Goal: Communication & Community: Answer question/provide support

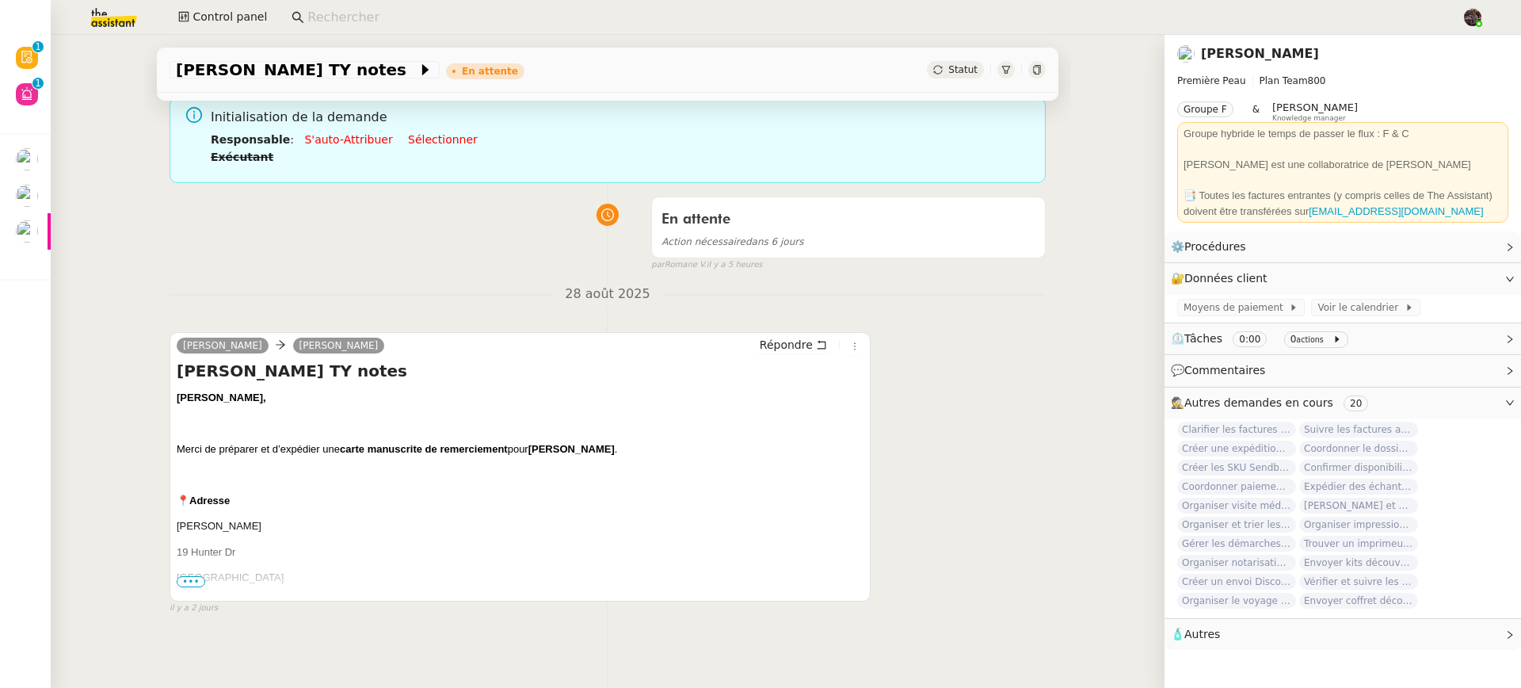
scroll to position [118, 0]
click at [186, 572] on p "West Hartford, CT 06107" at bounding box center [520, 577] width 687 height 16
click at [185, 578] on span "•••" at bounding box center [191, 580] width 29 height 11
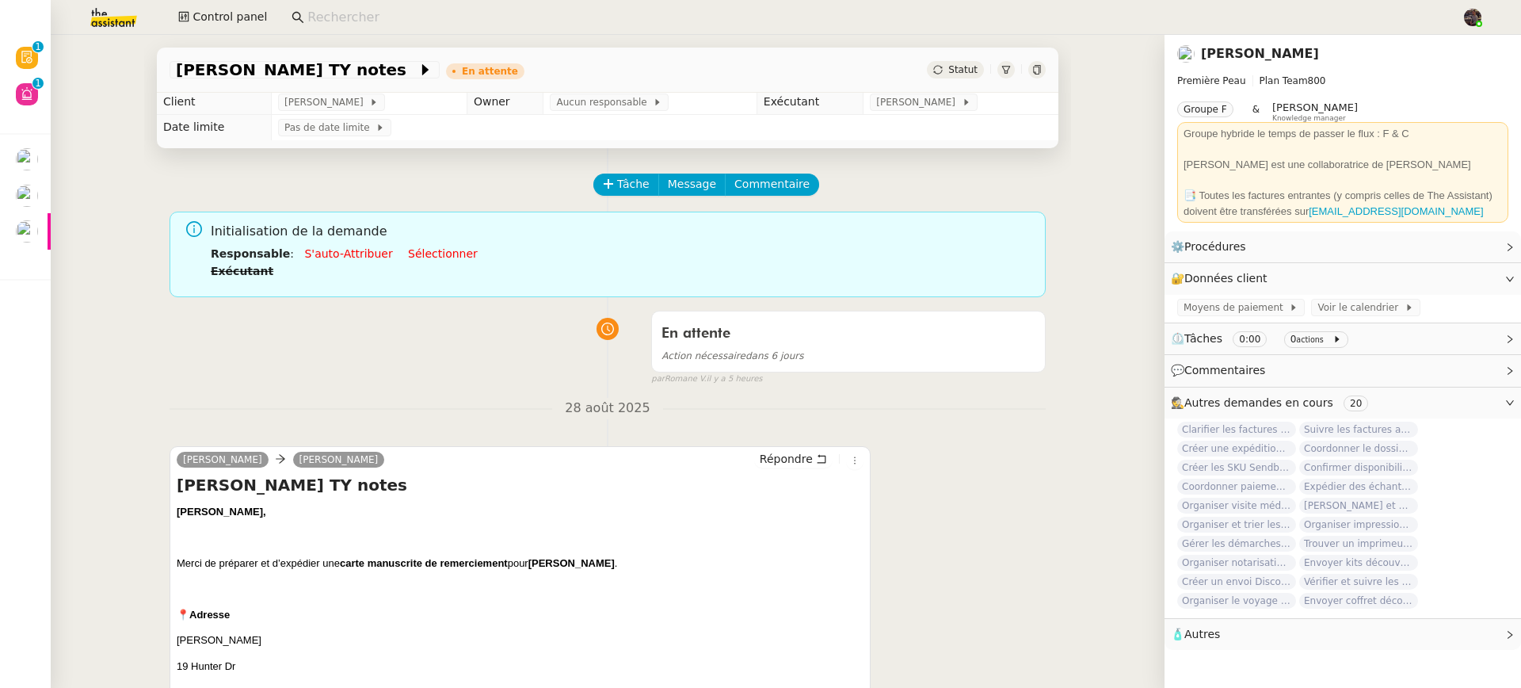
scroll to position [0, 0]
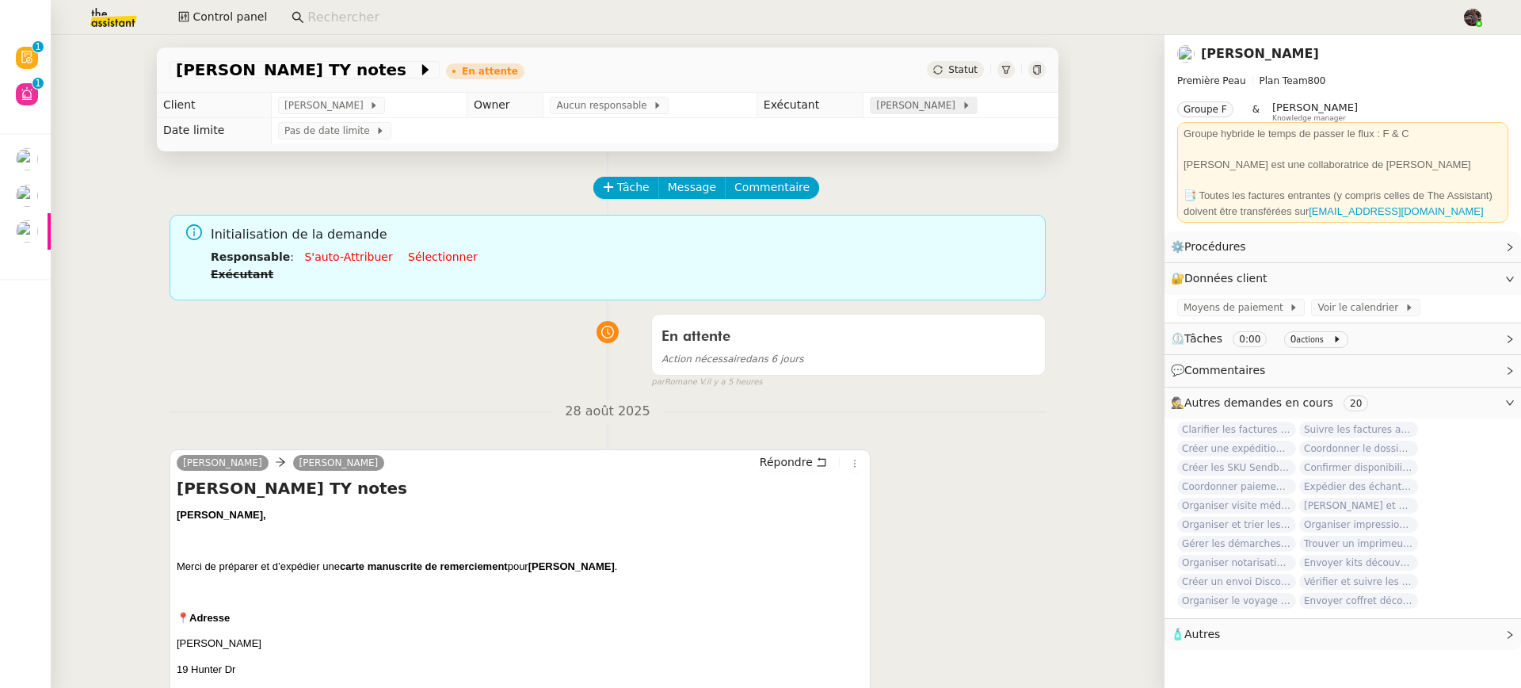
click at [908, 98] on span "[PERSON_NAME]" at bounding box center [918, 105] width 85 height 16
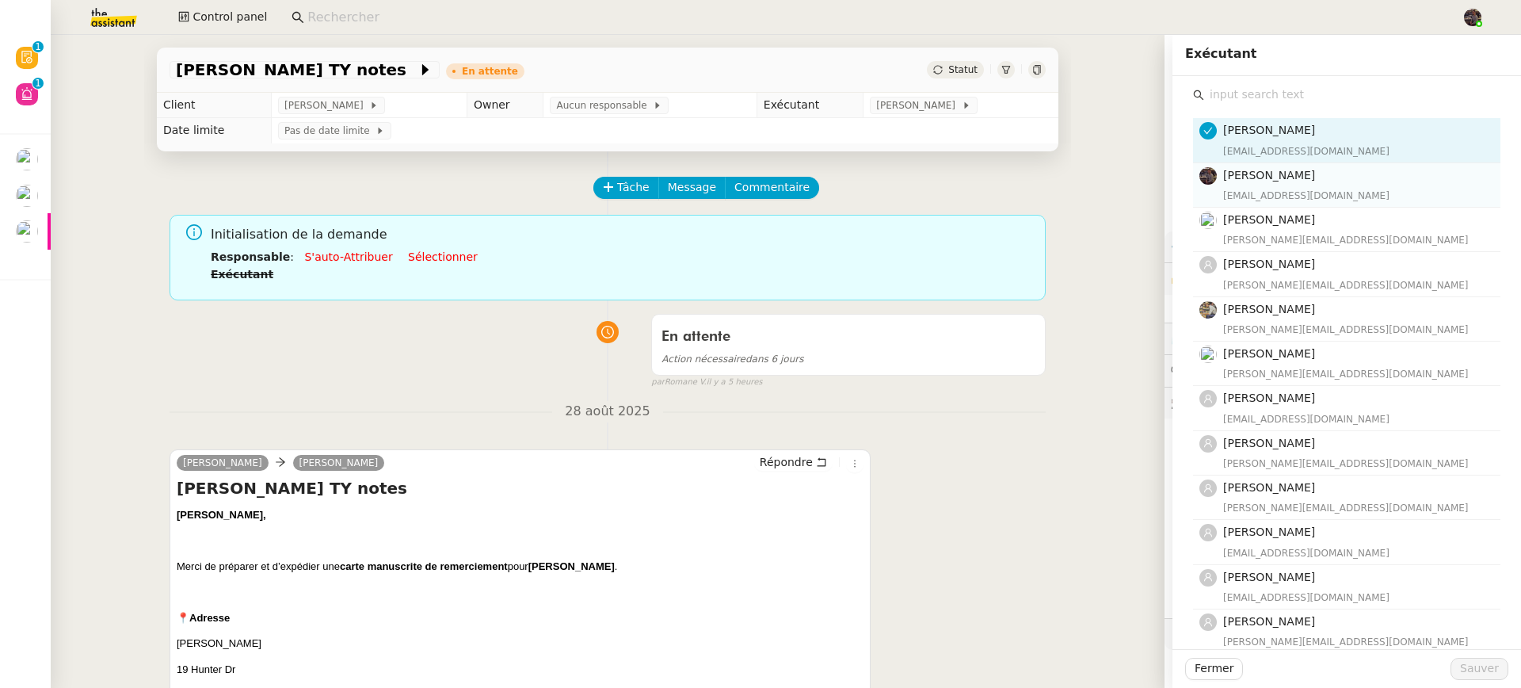
click at [1319, 177] on h4 "[PERSON_NAME]" at bounding box center [1357, 175] width 268 height 18
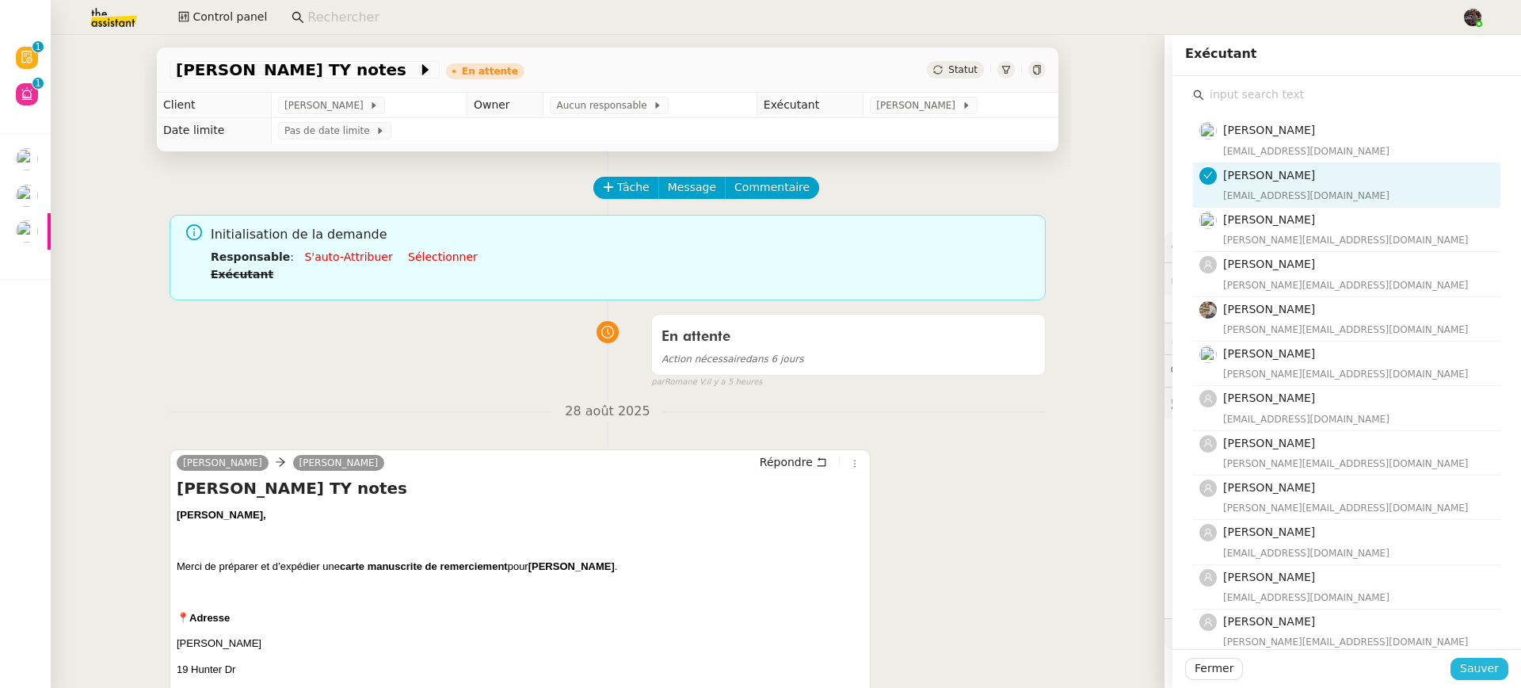
click at [1464, 676] on span "Sauver" at bounding box center [1479, 668] width 39 height 18
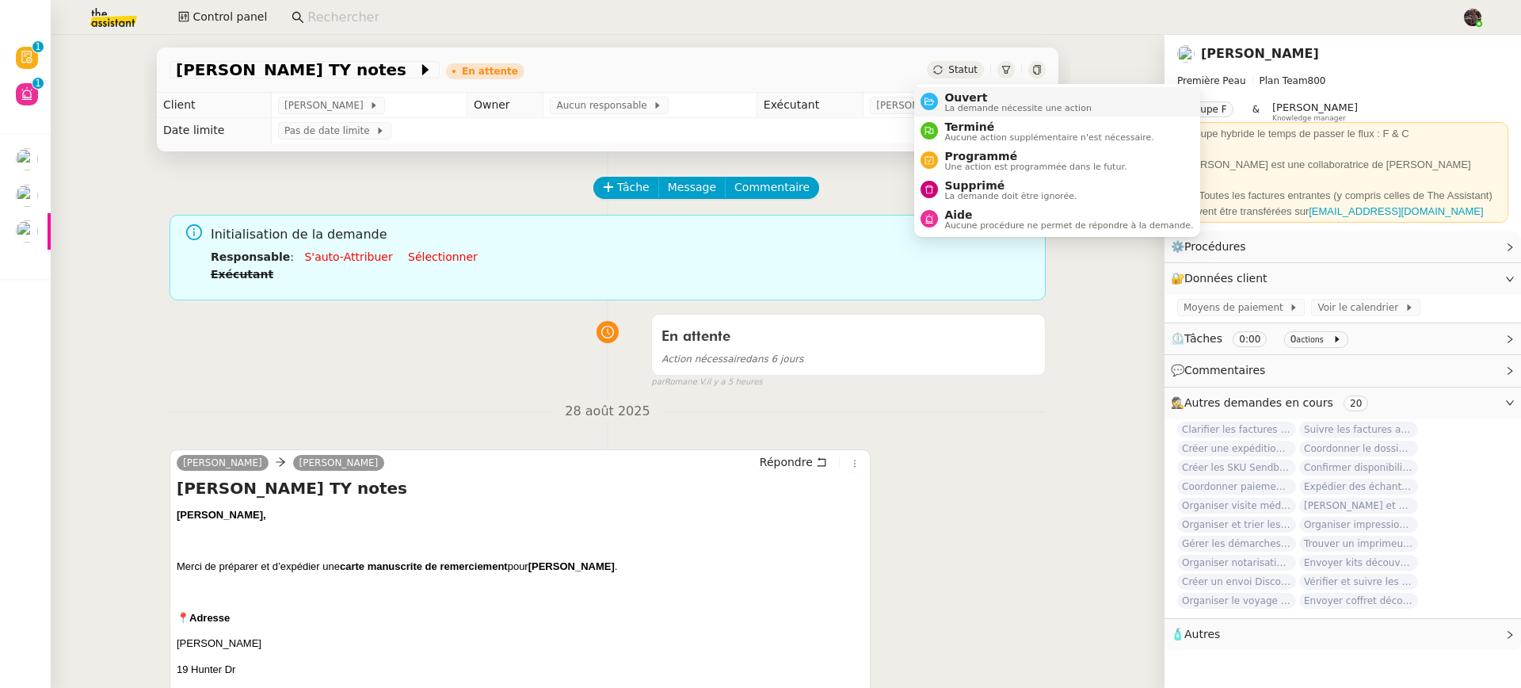
click at [966, 104] on span "La demande nécessite une action" at bounding box center [1018, 108] width 147 height 9
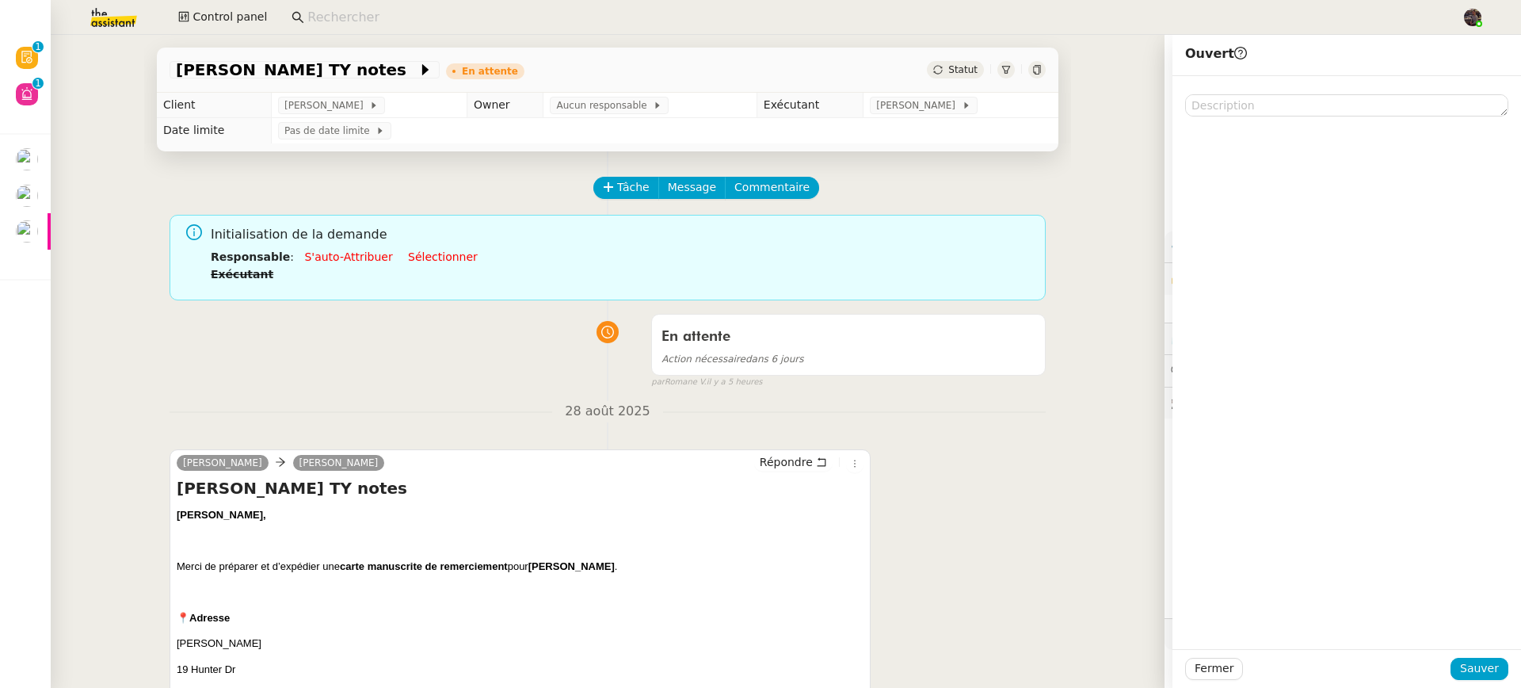
click at [498, 388] on div "En attente Action nécessaire dans 6 jours false par Romane V. il y a 5 heures" at bounding box center [608, 348] width 876 height 82
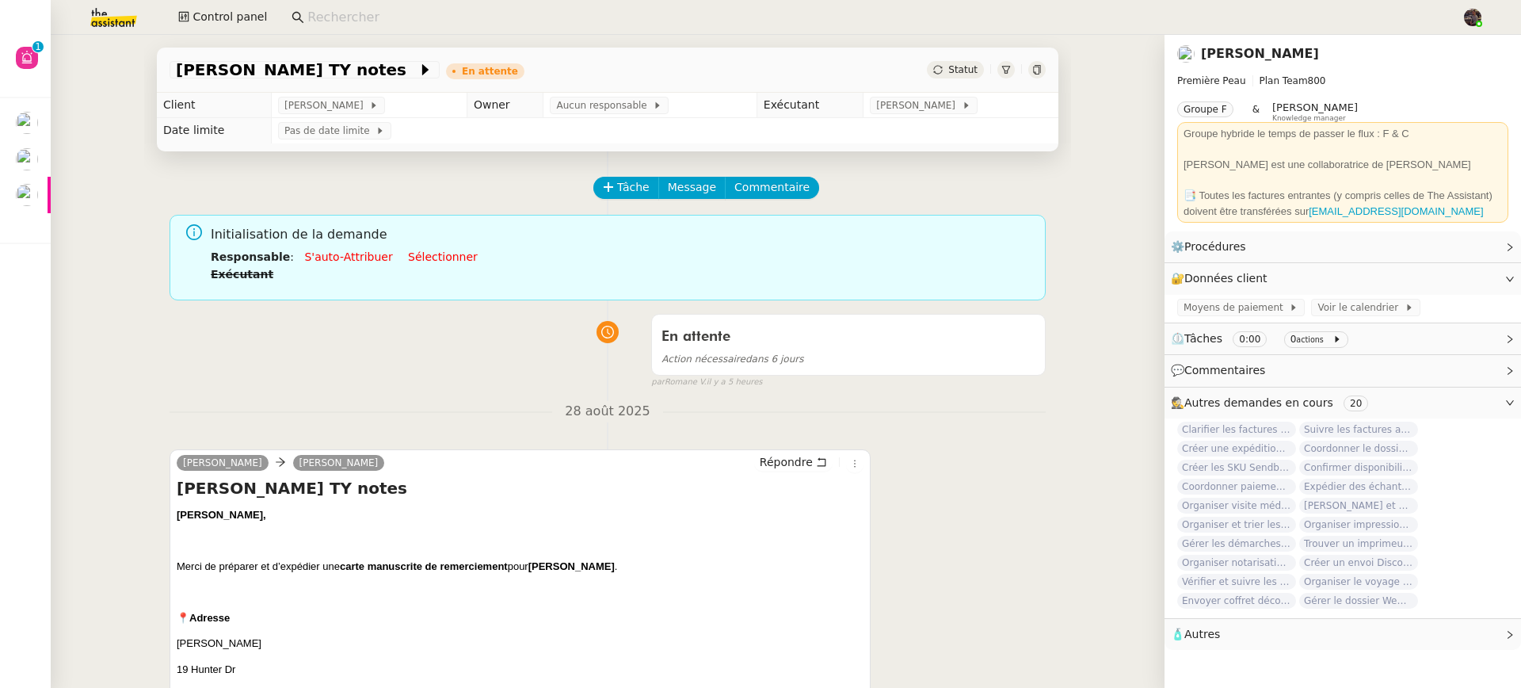
click at [365, 403] on nz-divider "28 août 2025" at bounding box center [608, 411] width 876 height 21
click at [754, 459] on button "Répondre" at bounding box center [793, 461] width 78 height 17
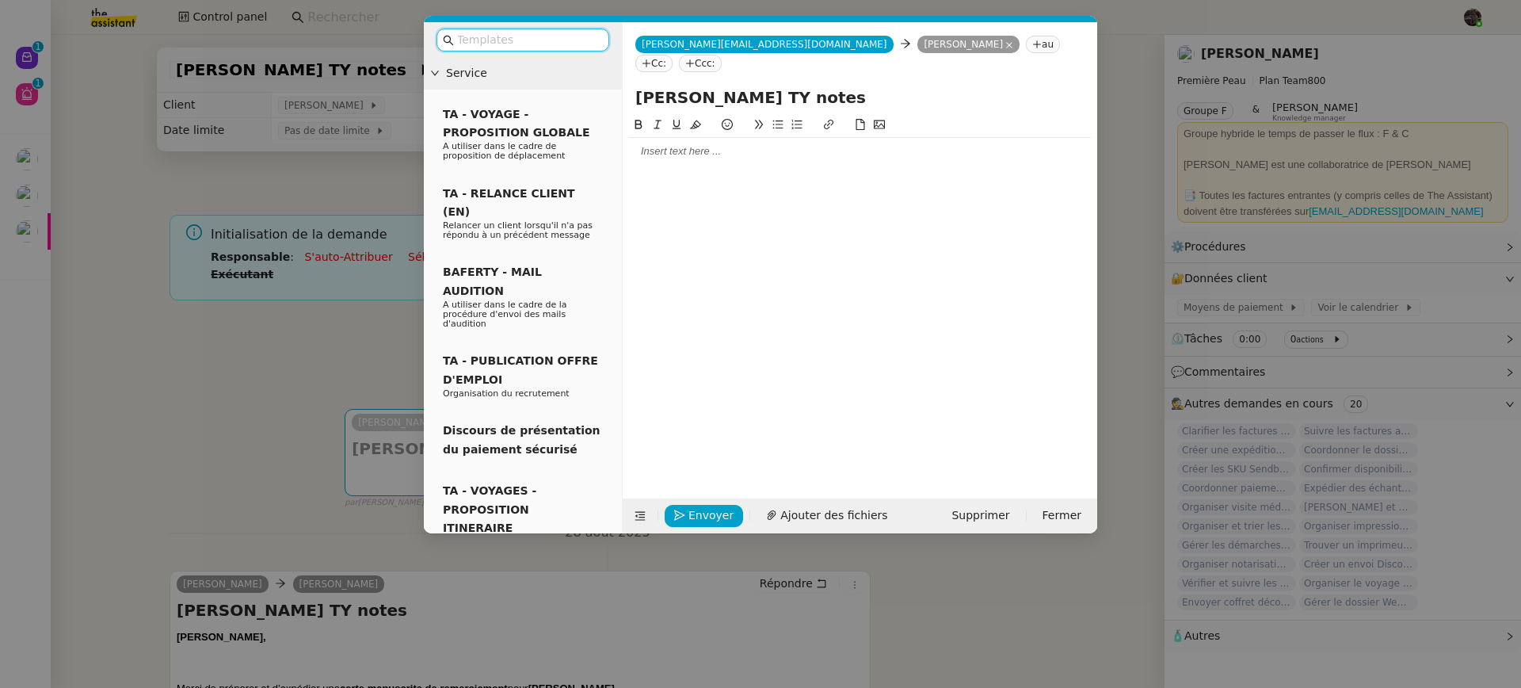
click at [567, 44] on input "text" at bounding box center [528, 40] width 143 height 18
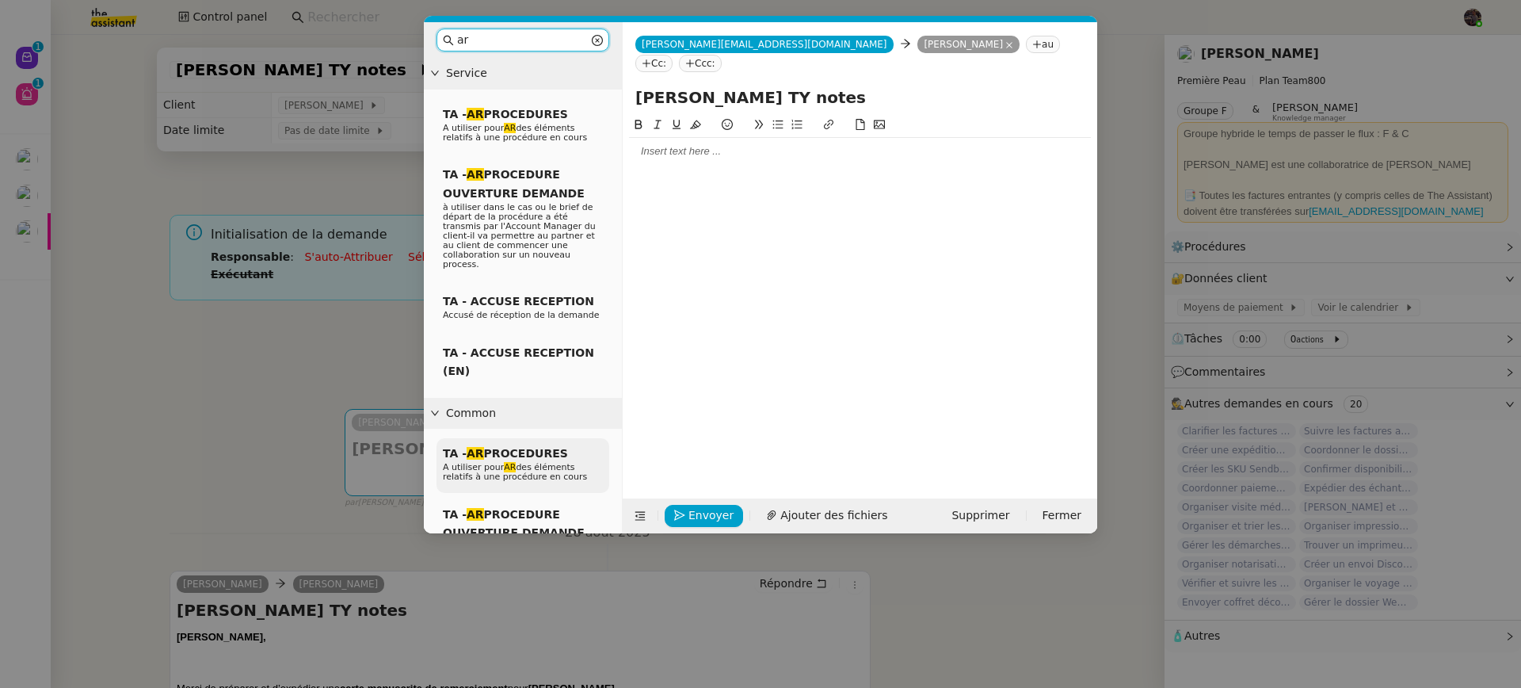
type input "ar"
click at [529, 467] on span "A utiliser pour AR des éléments relatifs à une procédure en cours" at bounding box center [515, 472] width 144 height 20
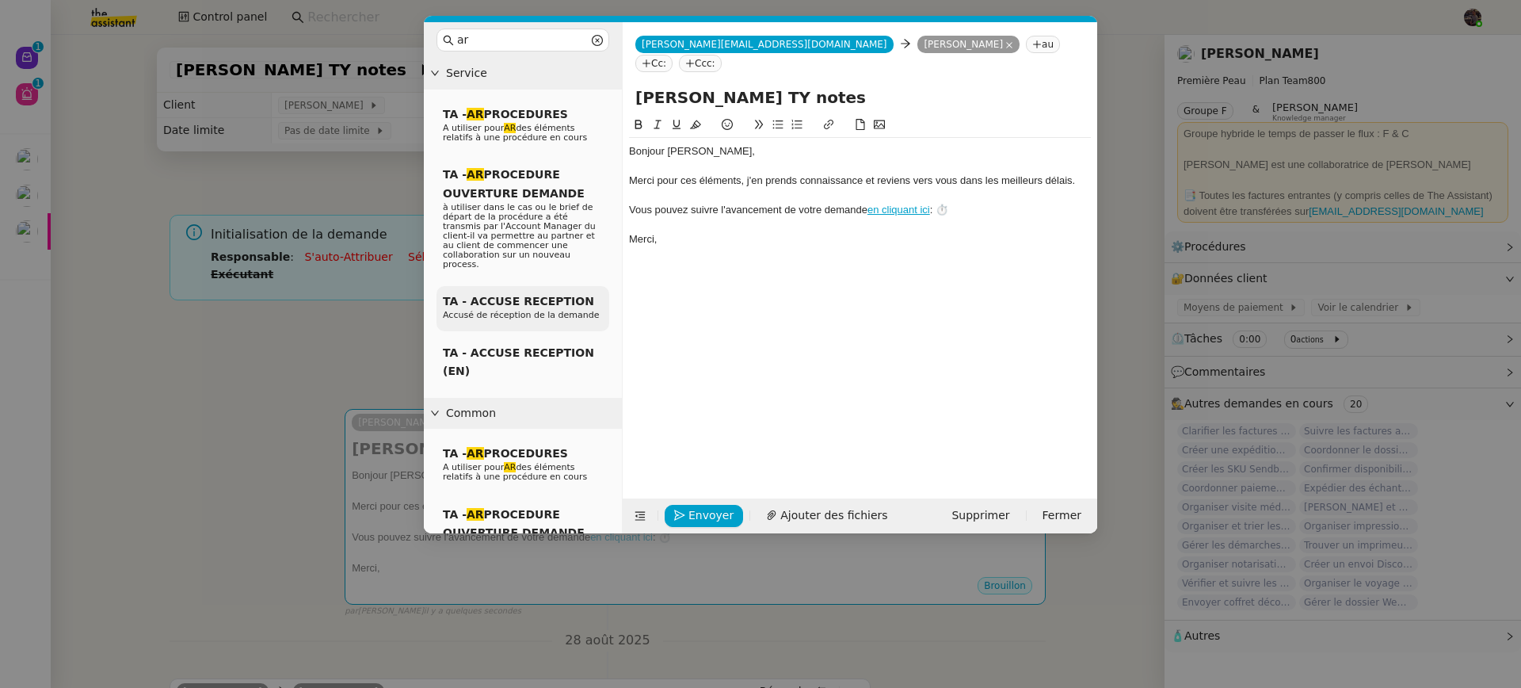
click at [505, 317] on div "TA - ACCUSE RECEPTION Accusé de réception de la demande" at bounding box center [523, 308] width 173 height 45
click at [707, 309] on div "Bonjour ﻿Pierre﻿, Très bien, je m'en occupe. Vous pouvez suivre l'avancée de vo…" at bounding box center [860, 295] width 462 height 358
click at [698, 502] on div "Envoyer Ajouter des fichiers Supprimer Fermer" at bounding box center [860, 515] width 475 height 35
click at [699, 508] on span "Envoyer" at bounding box center [711, 515] width 45 height 18
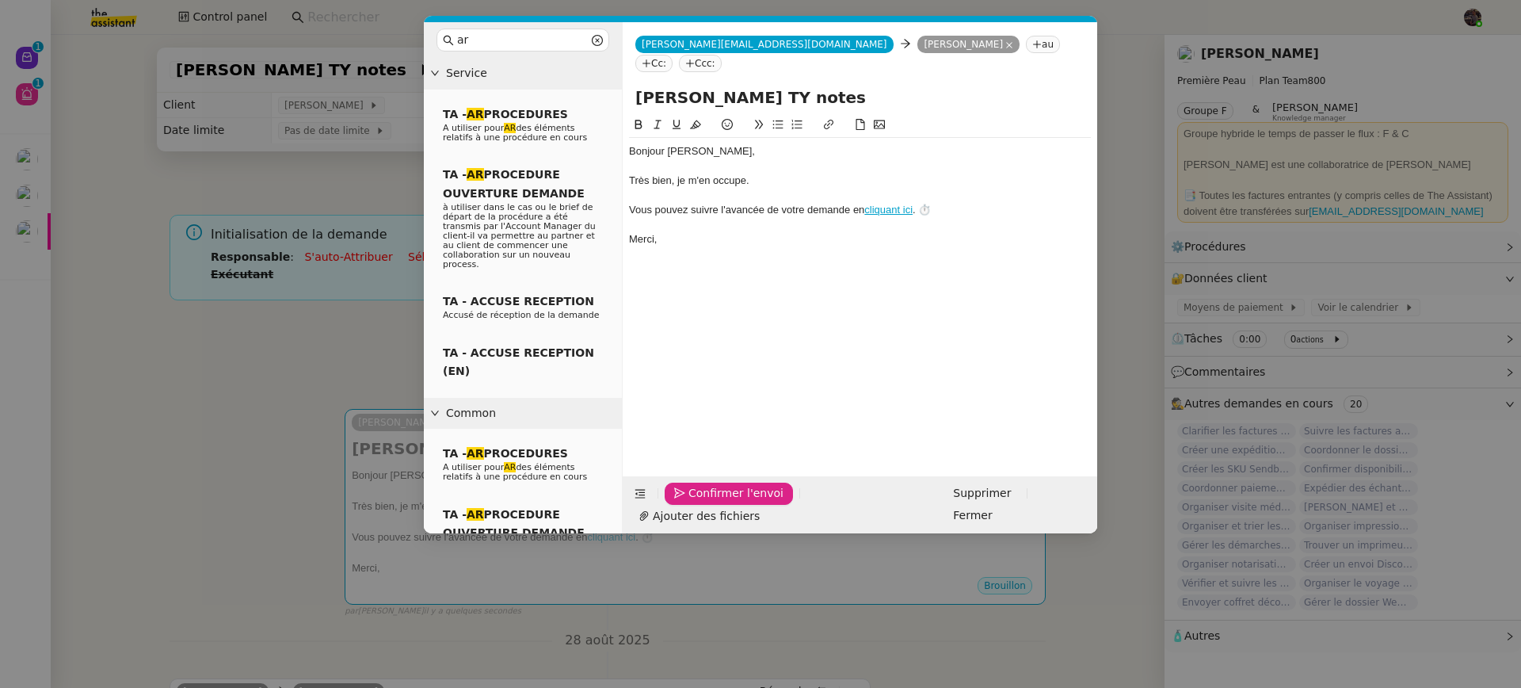
click at [699, 502] on span "Confirmer l'envoi" at bounding box center [736, 493] width 95 height 18
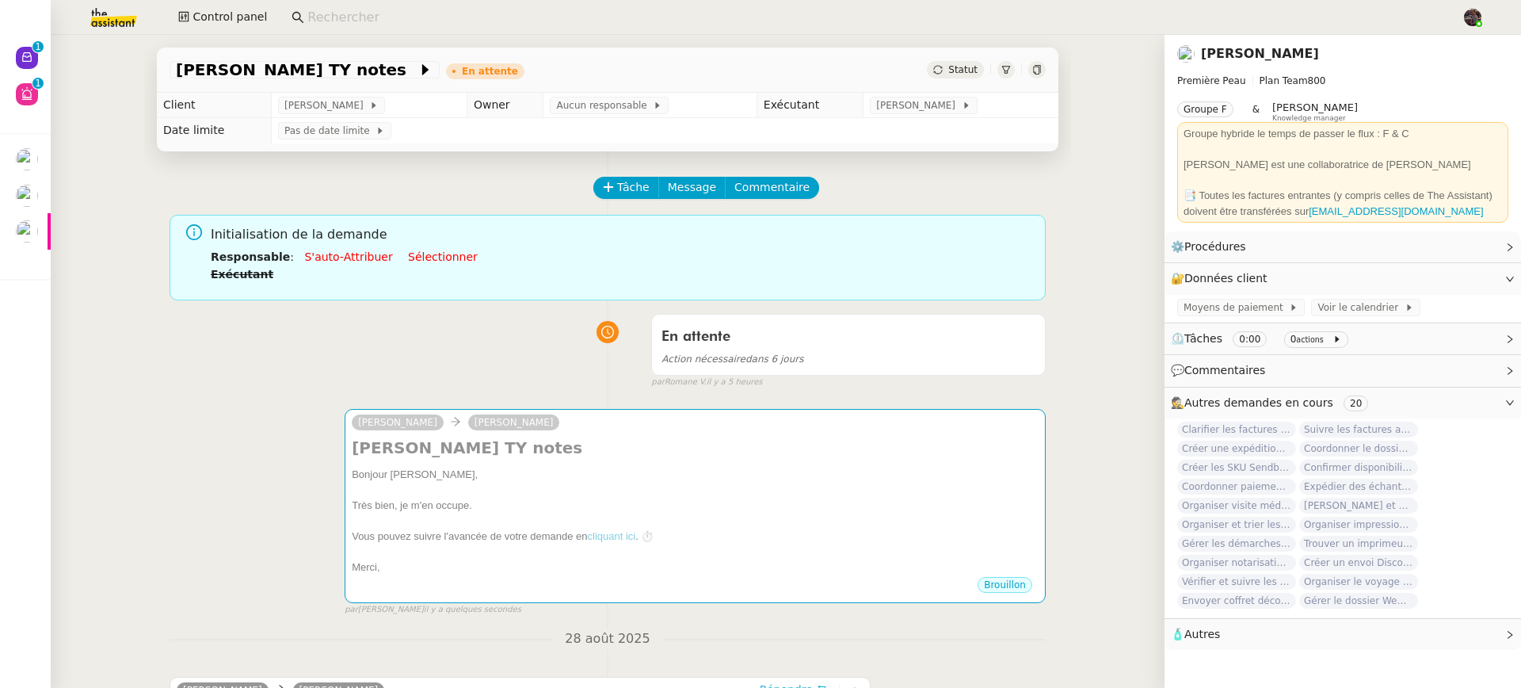
scroll to position [338, 0]
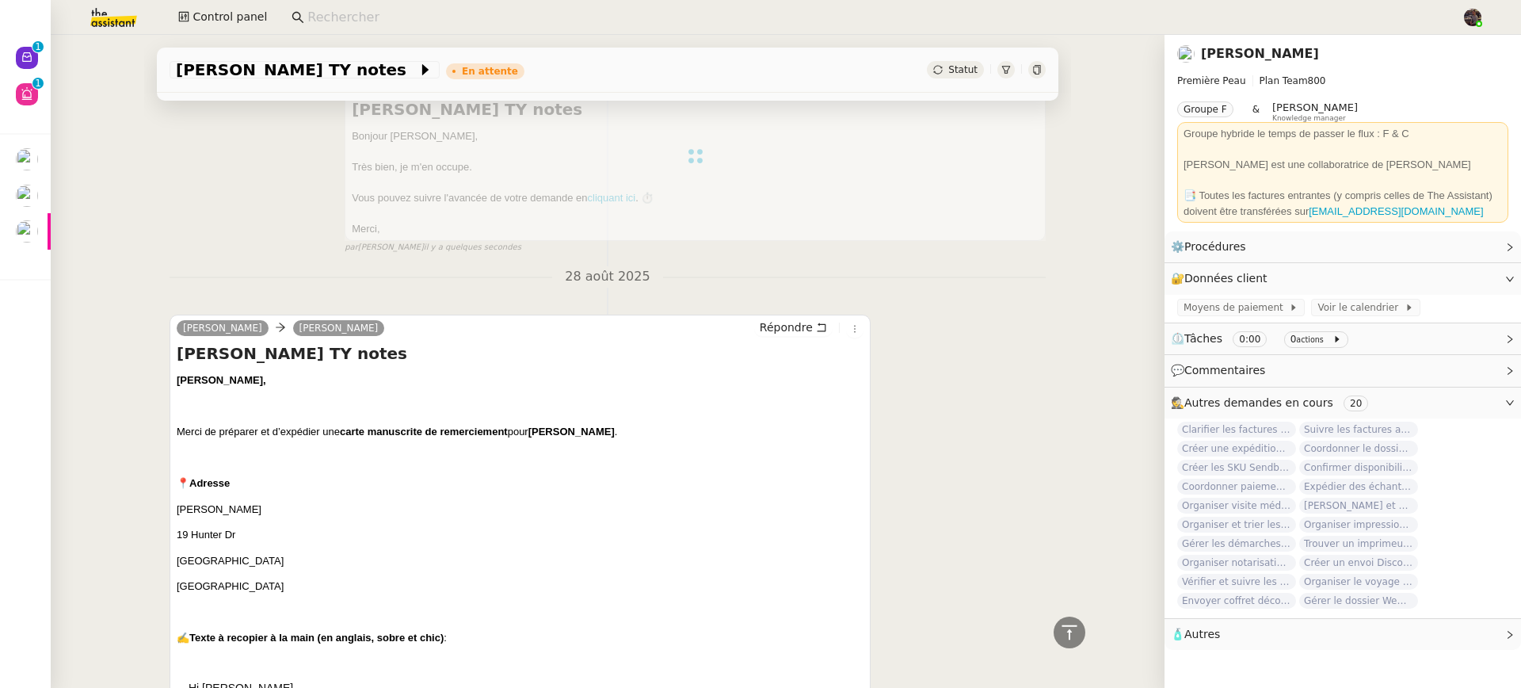
click at [1223, 55] on link "[PERSON_NAME]" at bounding box center [1260, 53] width 118 height 15
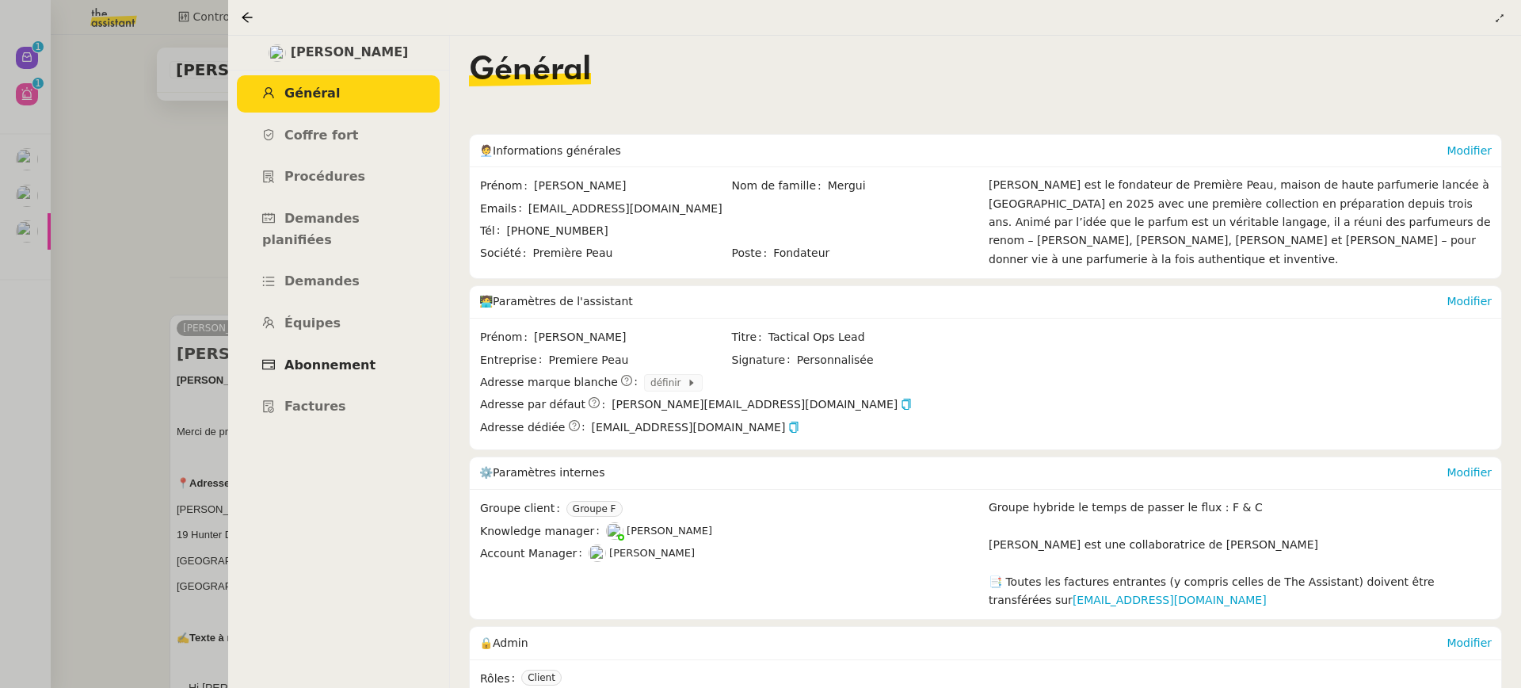
click at [310, 357] on span "Abonnement" at bounding box center [329, 364] width 91 height 15
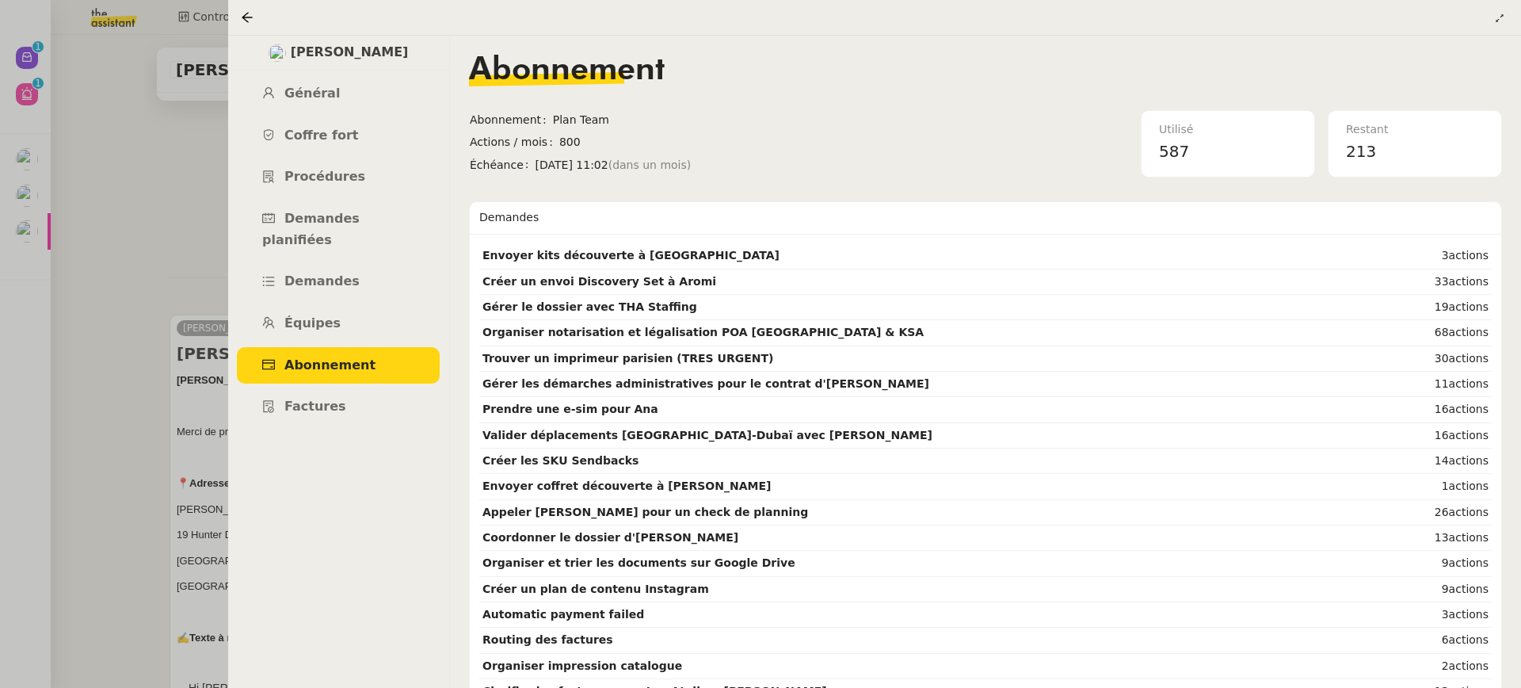
click at [164, 200] on div at bounding box center [760, 344] width 1521 height 688
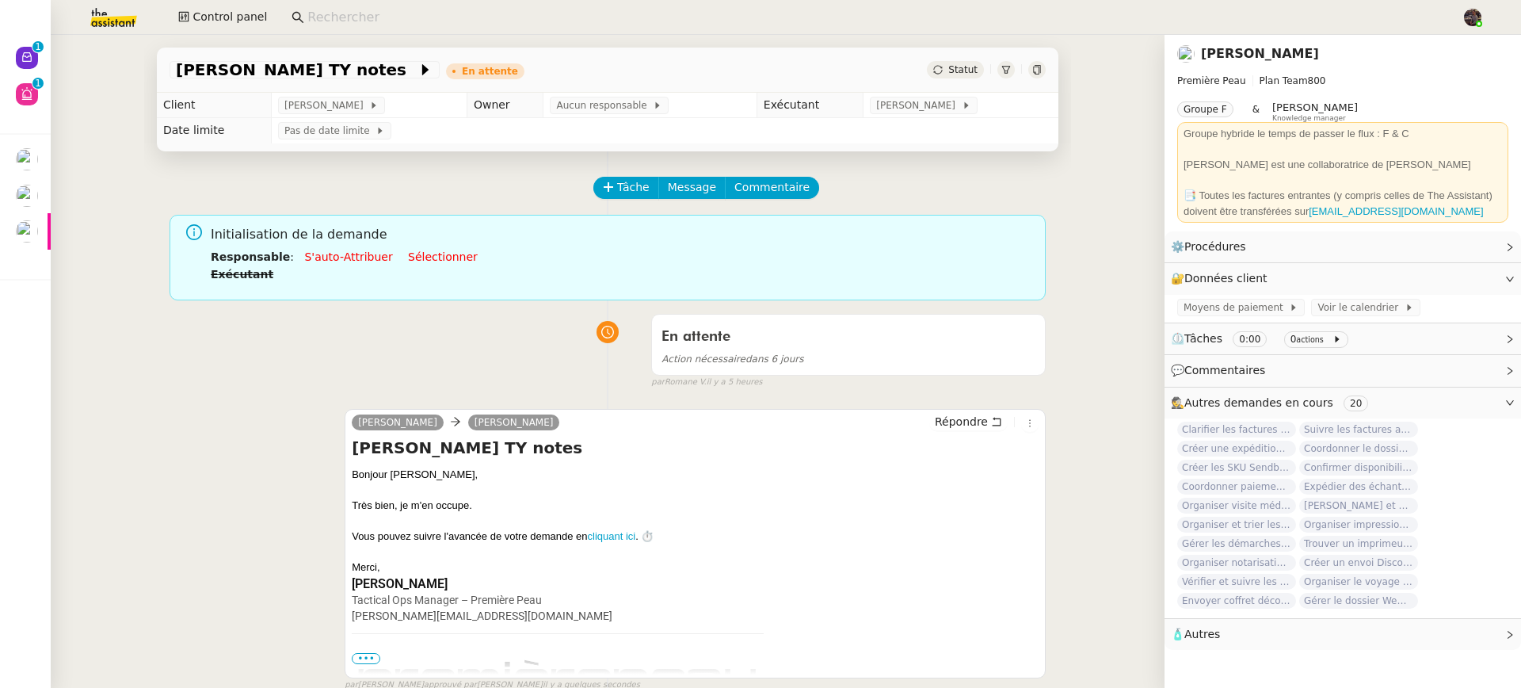
click at [845, 326] on div "En attente" at bounding box center [849, 336] width 374 height 25
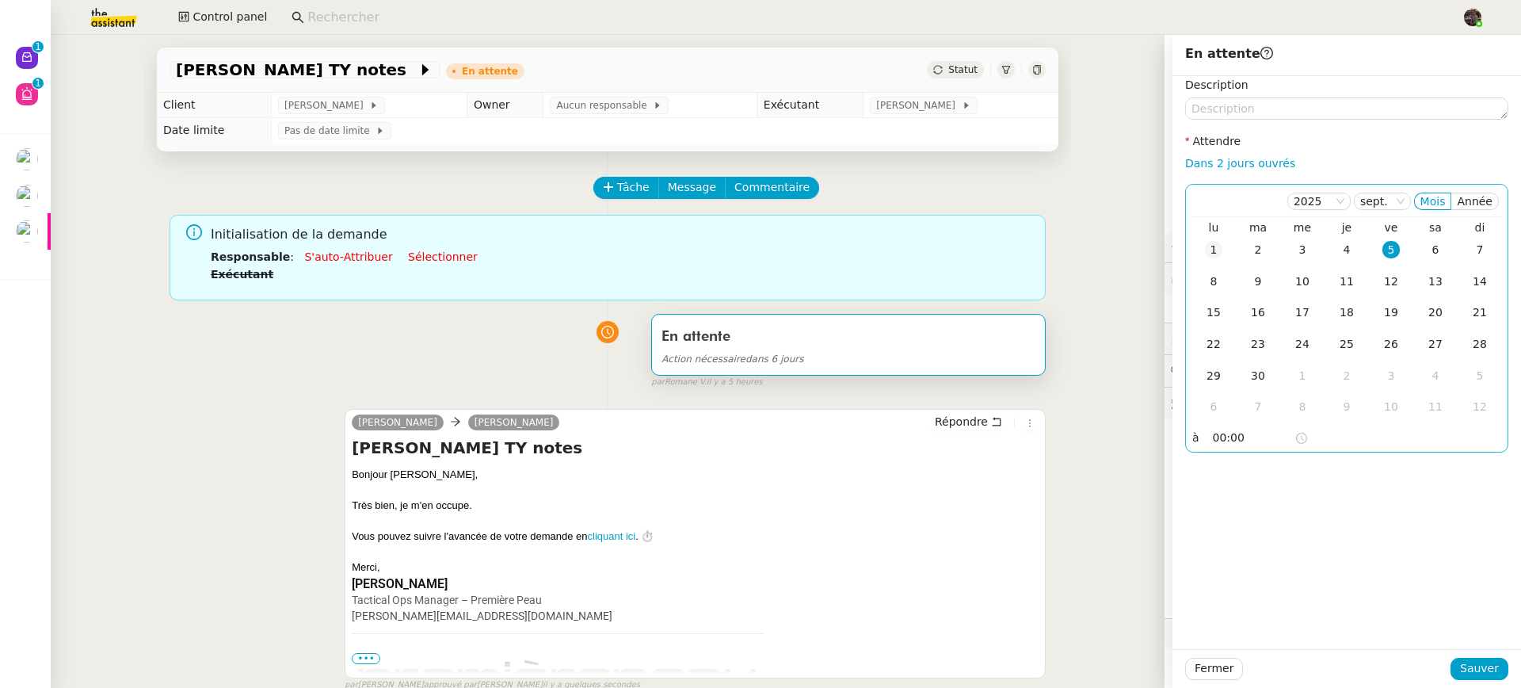
click at [1205, 248] on div "1" at bounding box center [1213, 249] width 17 height 17
click at [1467, 658] on button "Sauver" at bounding box center [1480, 669] width 58 height 22
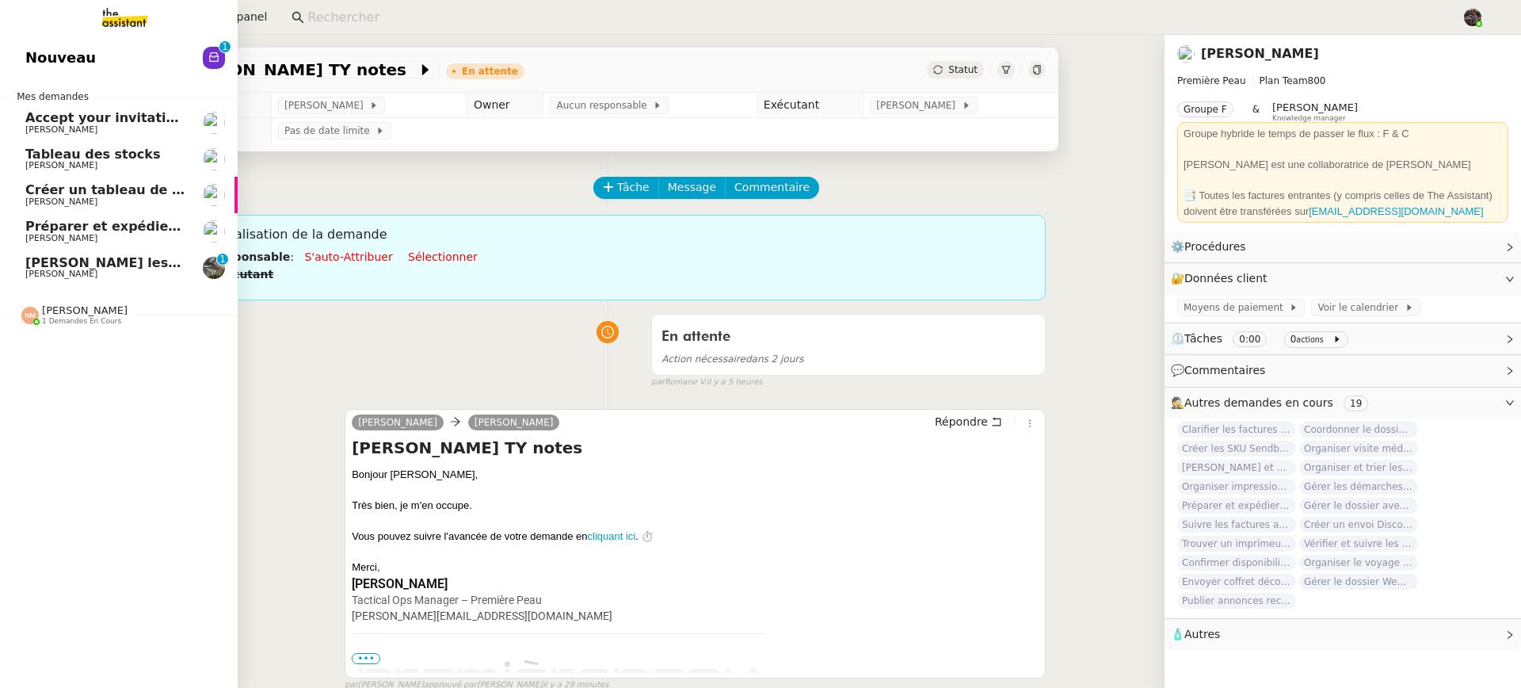
click at [94, 263] on span "[PERSON_NAME] les tâches pour [PERSON_NAME]" at bounding box center [202, 262] width 354 height 15
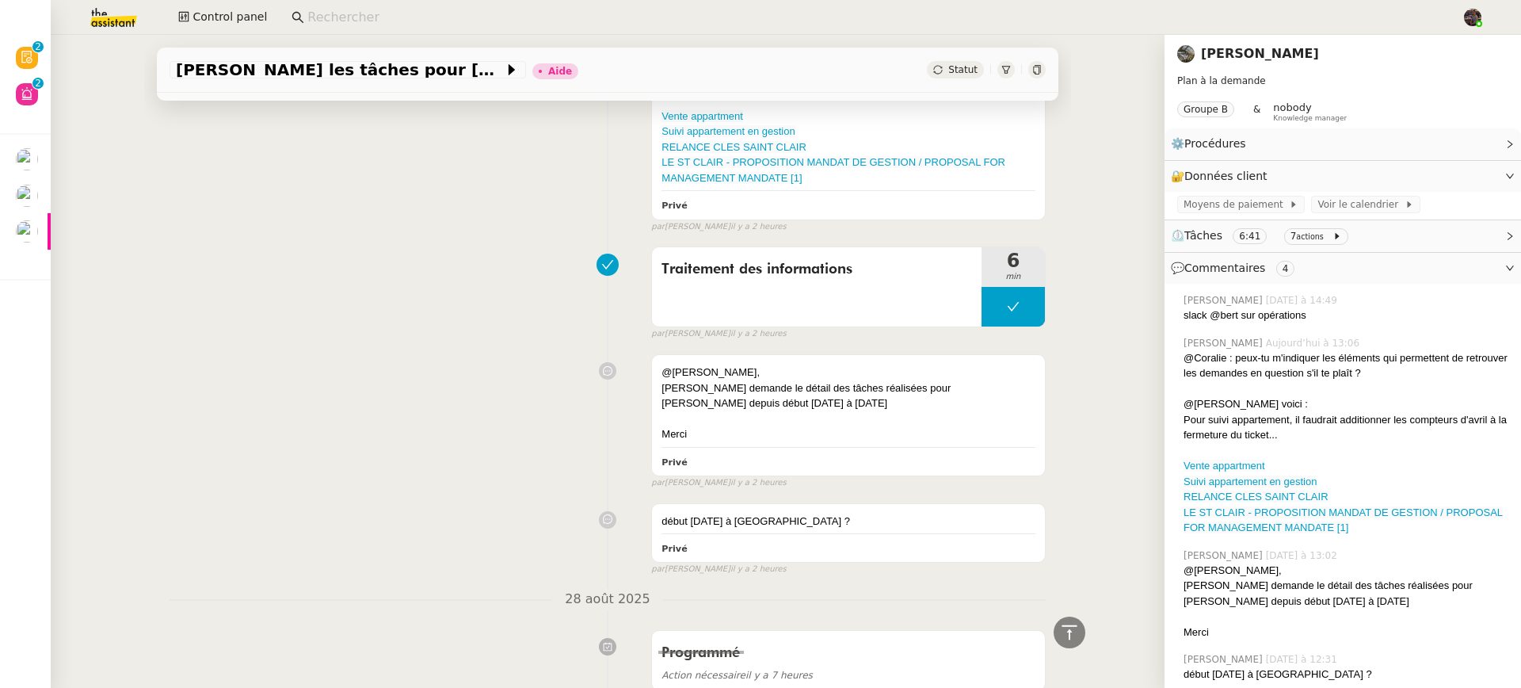
scroll to position [61, 0]
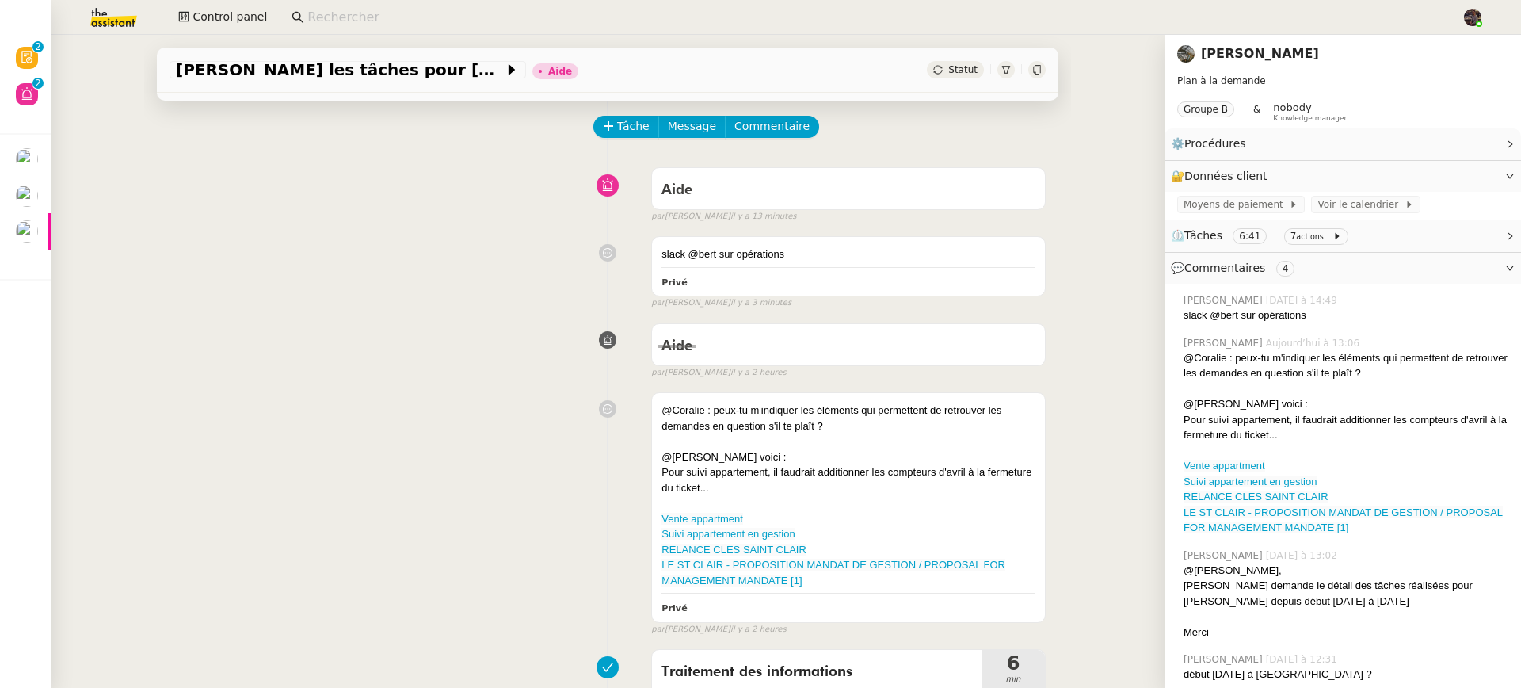
click at [1201, 55] on link "[PERSON_NAME]" at bounding box center [1260, 53] width 118 height 15
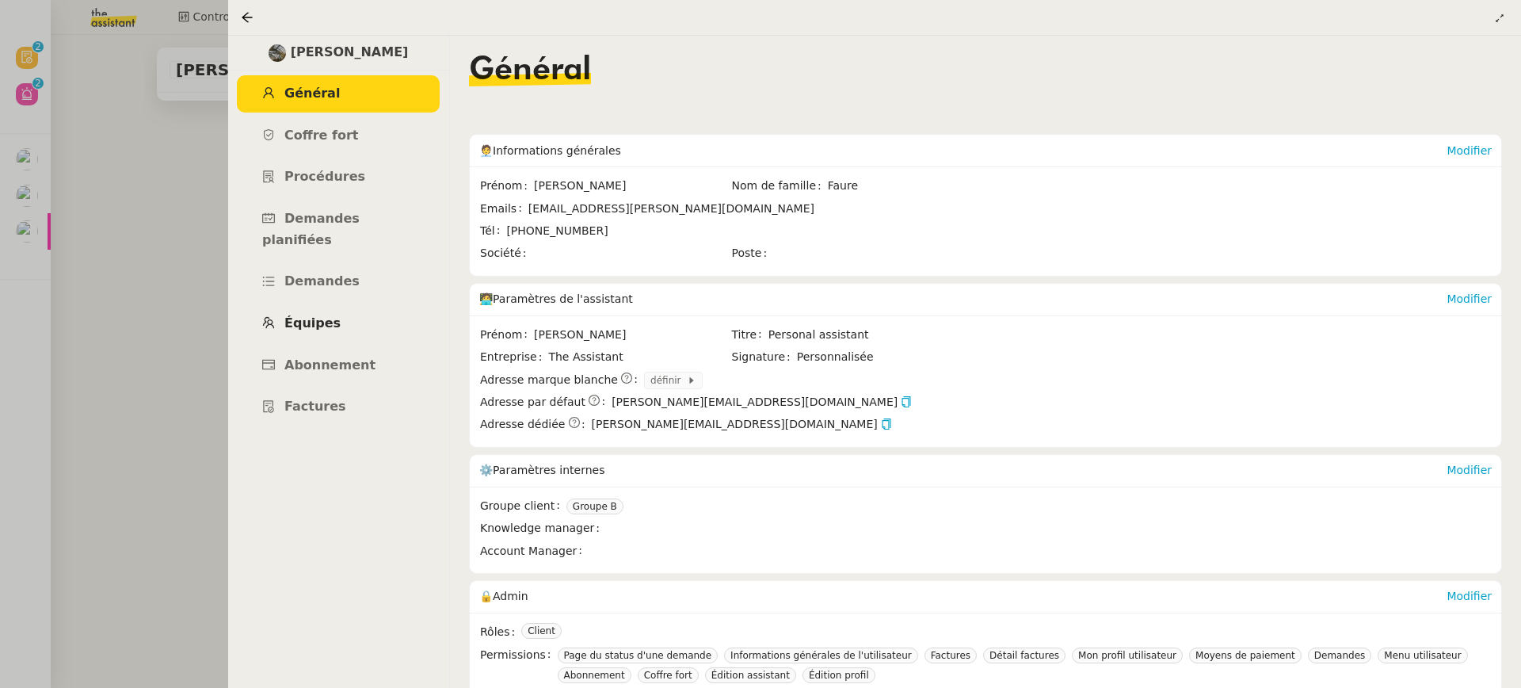
click at [337, 305] on link "Équipes" at bounding box center [338, 323] width 203 height 37
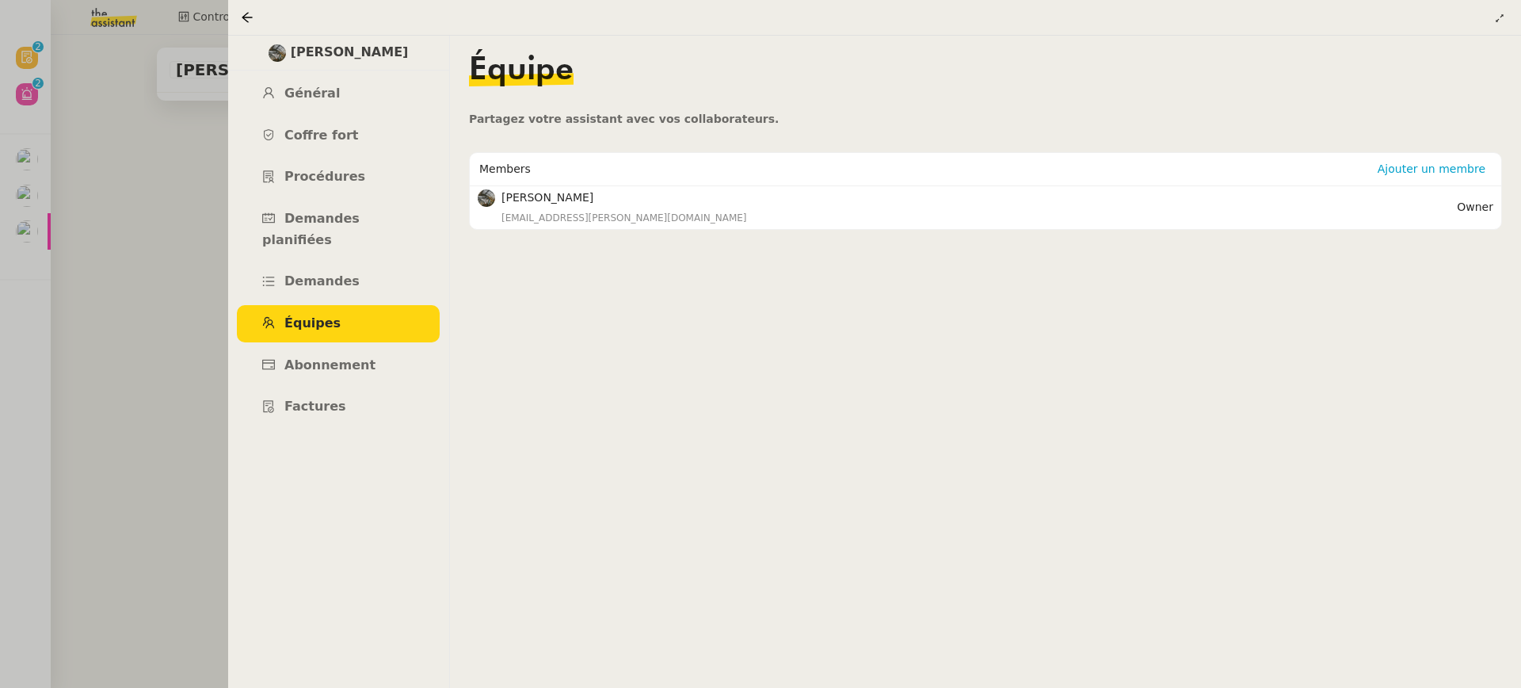
drag, startPoint x: 238, startPoint y: 126, endPoint x: 207, endPoint y: 139, distance: 33.7
click at [239, 126] on link "Coffre fort" at bounding box center [338, 135] width 203 height 37
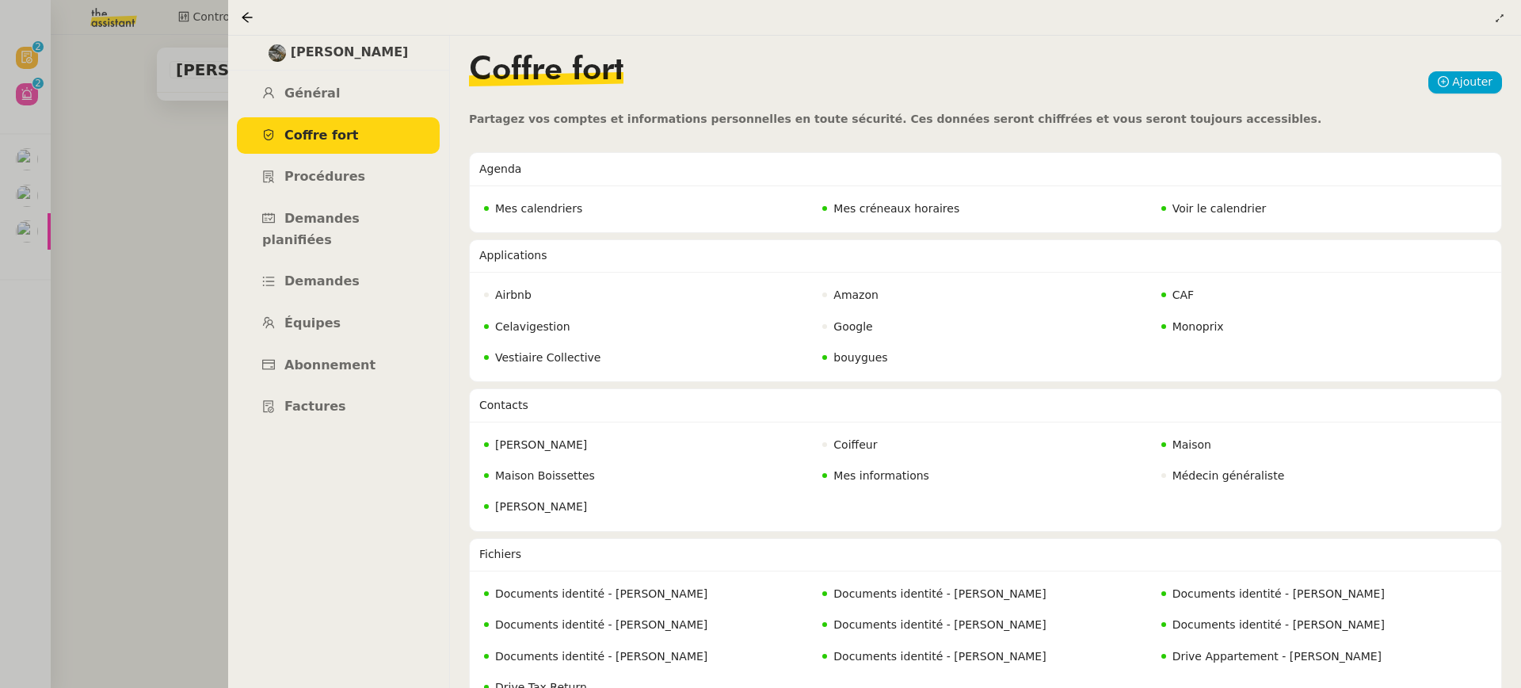
click at [134, 175] on div at bounding box center [760, 344] width 1521 height 688
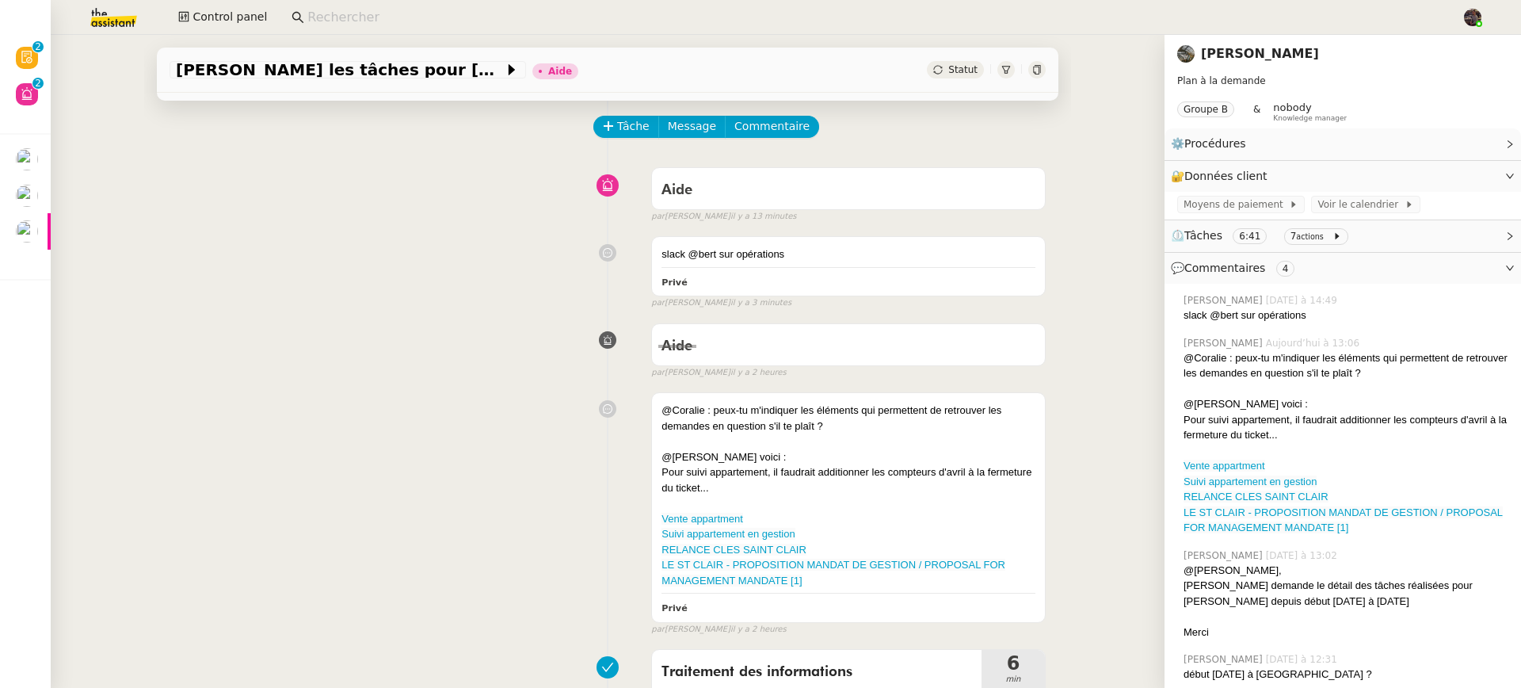
click at [459, 17] on input at bounding box center [876, 17] width 1139 height 21
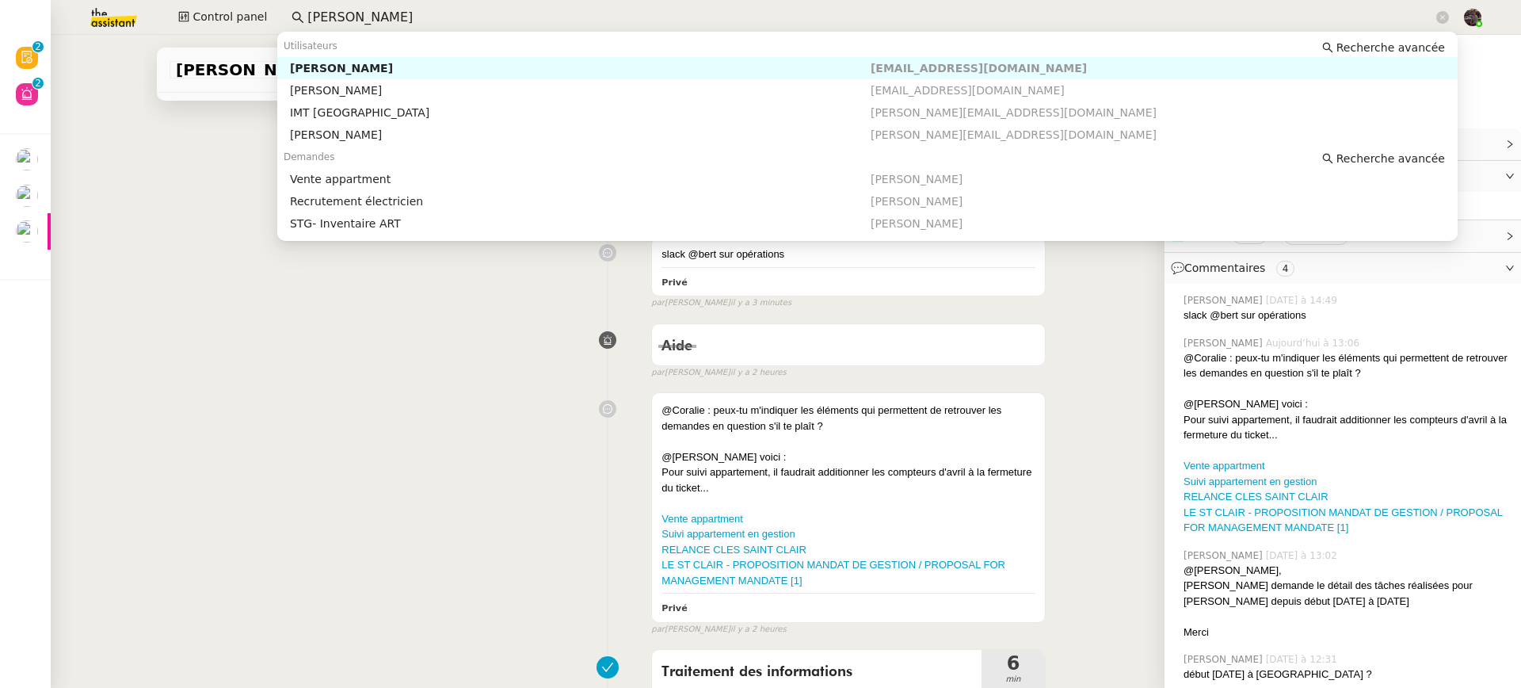
click at [506, 59] on nz-auto-option "Anthony Agnew aa@greendeck.co.uk" at bounding box center [867, 68] width 1181 height 22
type input "antony ag"
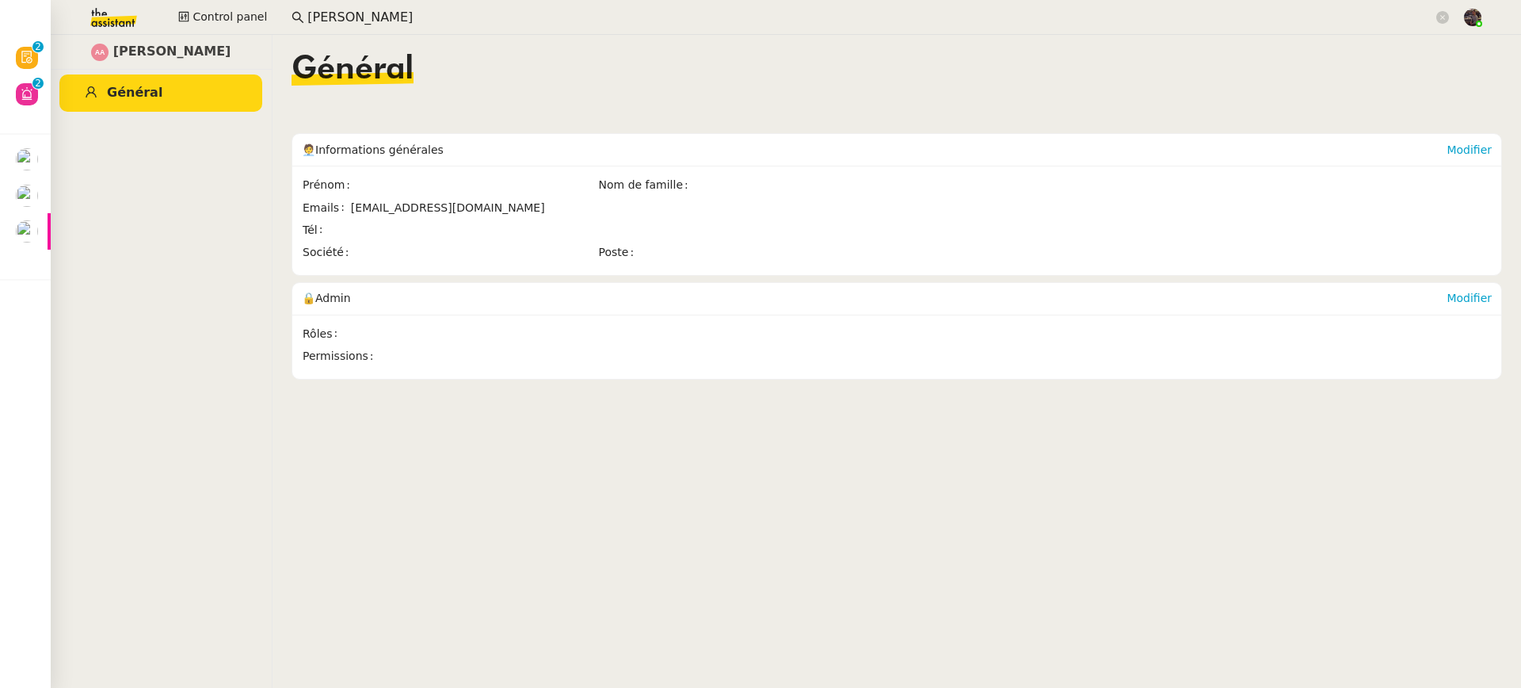
click at [383, 10] on input "antony ag" at bounding box center [870, 17] width 1126 height 21
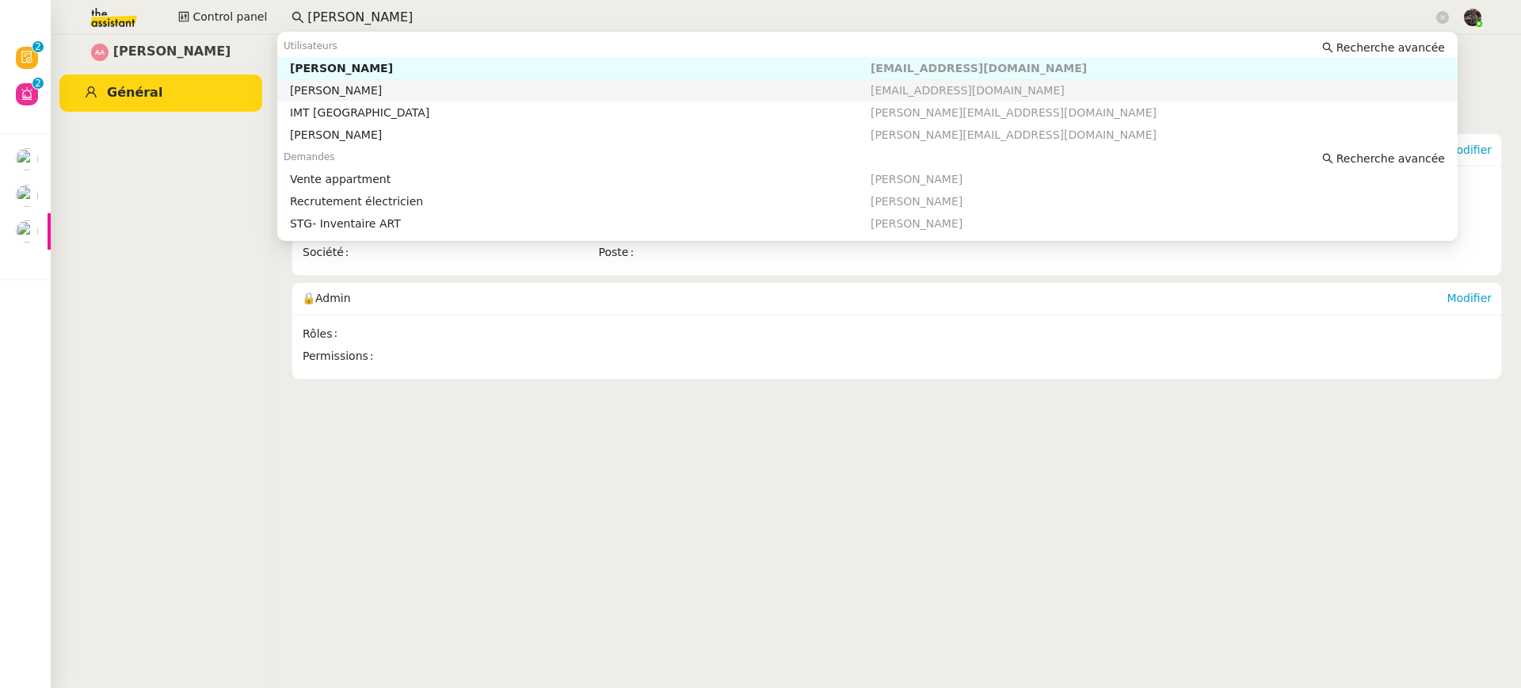
click at [384, 87] on div "Anthony Agnew" at bounding box center [580, 90] width 581 height 14
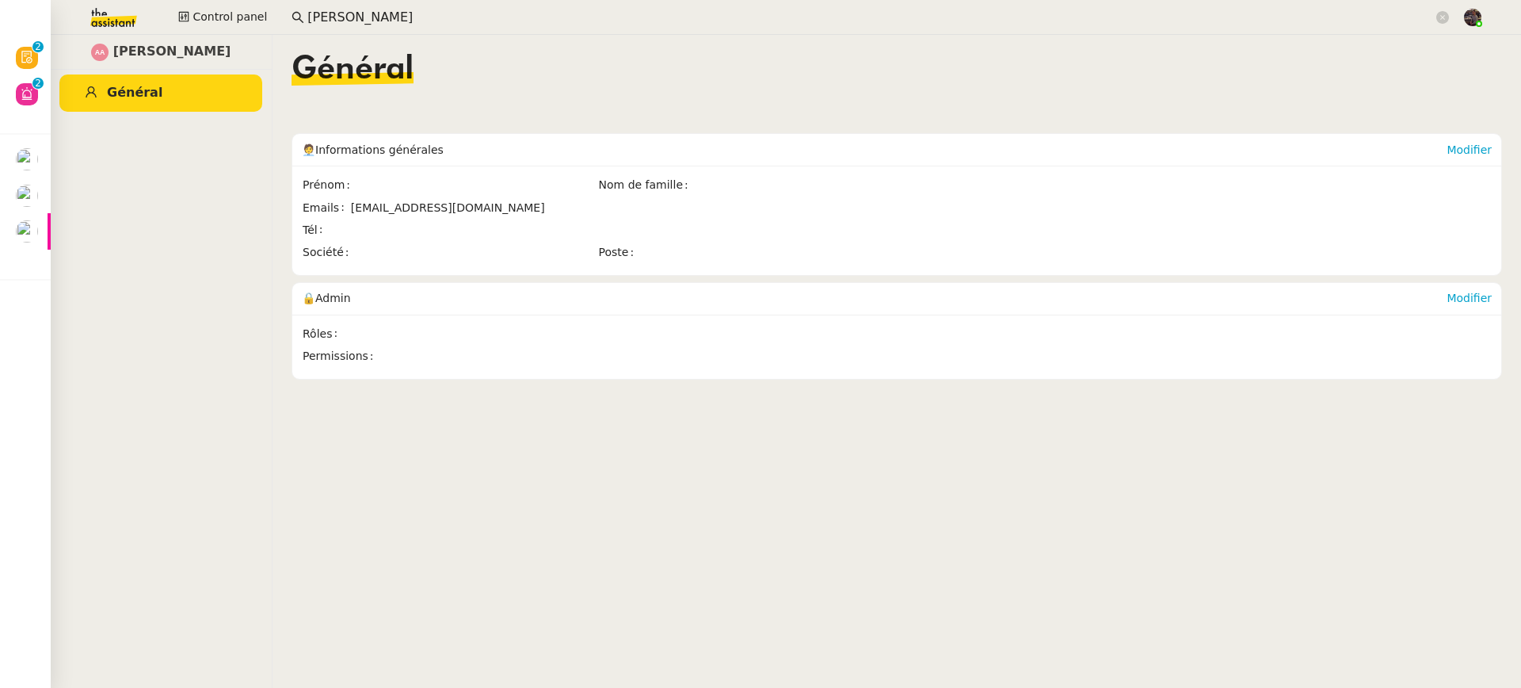
click at [401, 14] on input "antony ag" at bounding box center [870, 17] width 1126 height 21
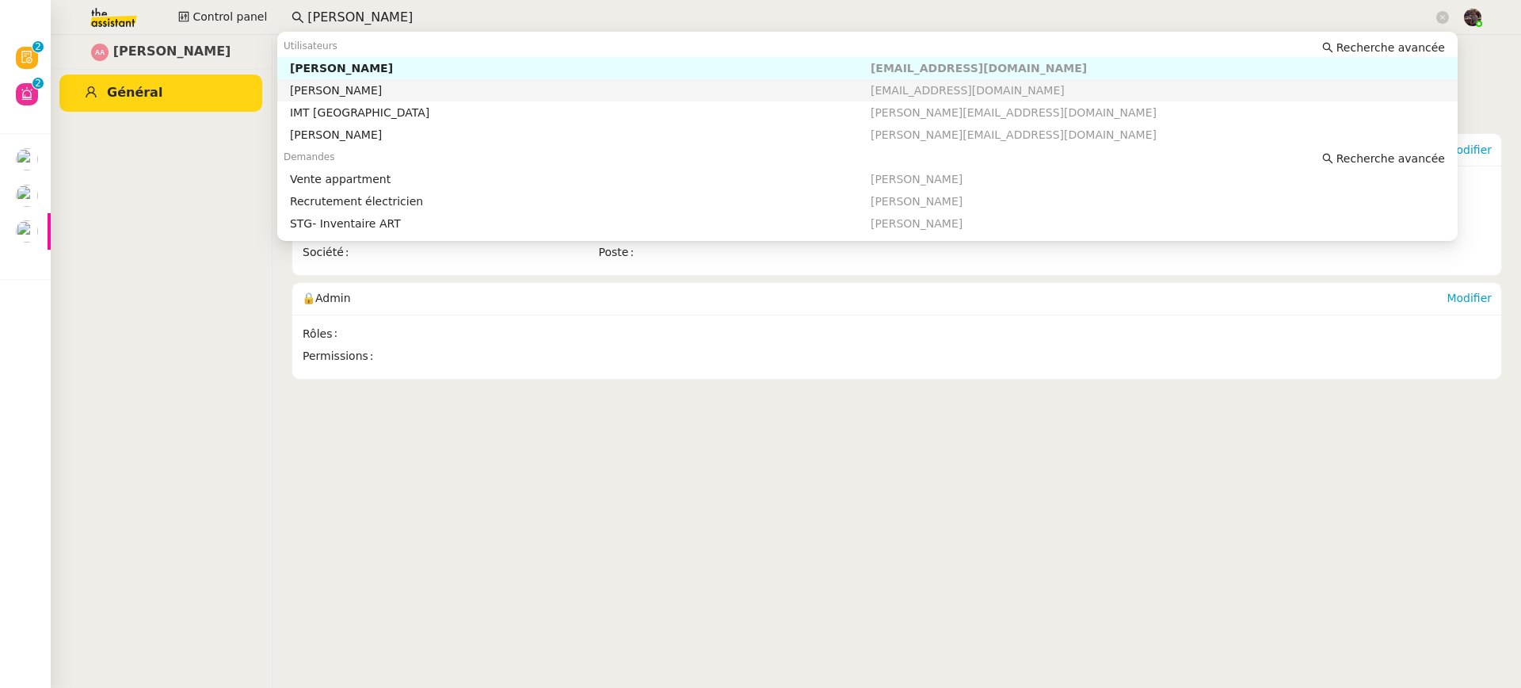
click at [396, 88] on div "[PERSON_NAME]" at bounding box center [580, 90] width 581 height 14
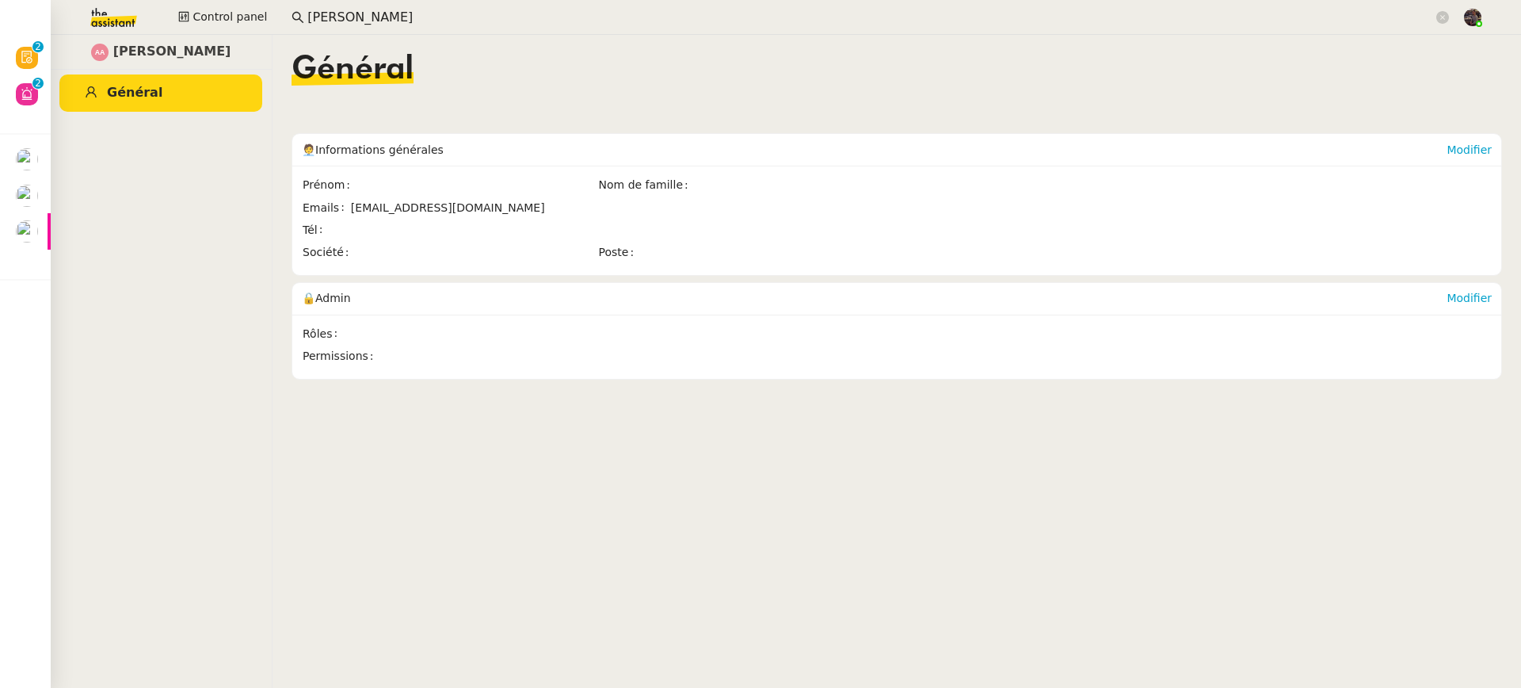
click at [113, 18] on img at bounding box center [101, 17] width 123 height 35
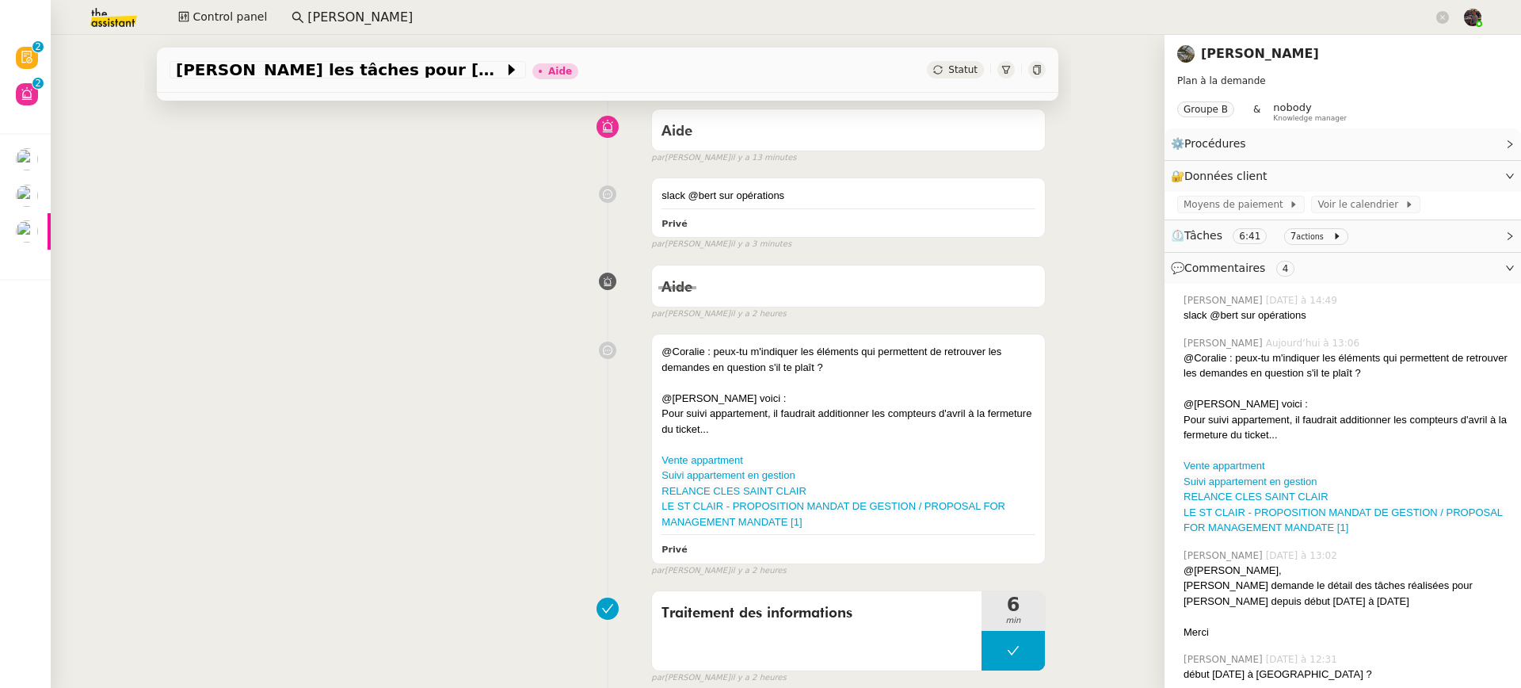
scroll to position [122, 0]
click at [703, 479] on link "Suivi appartement en gestion" at bounding box center [728, 473] width 133 height 12
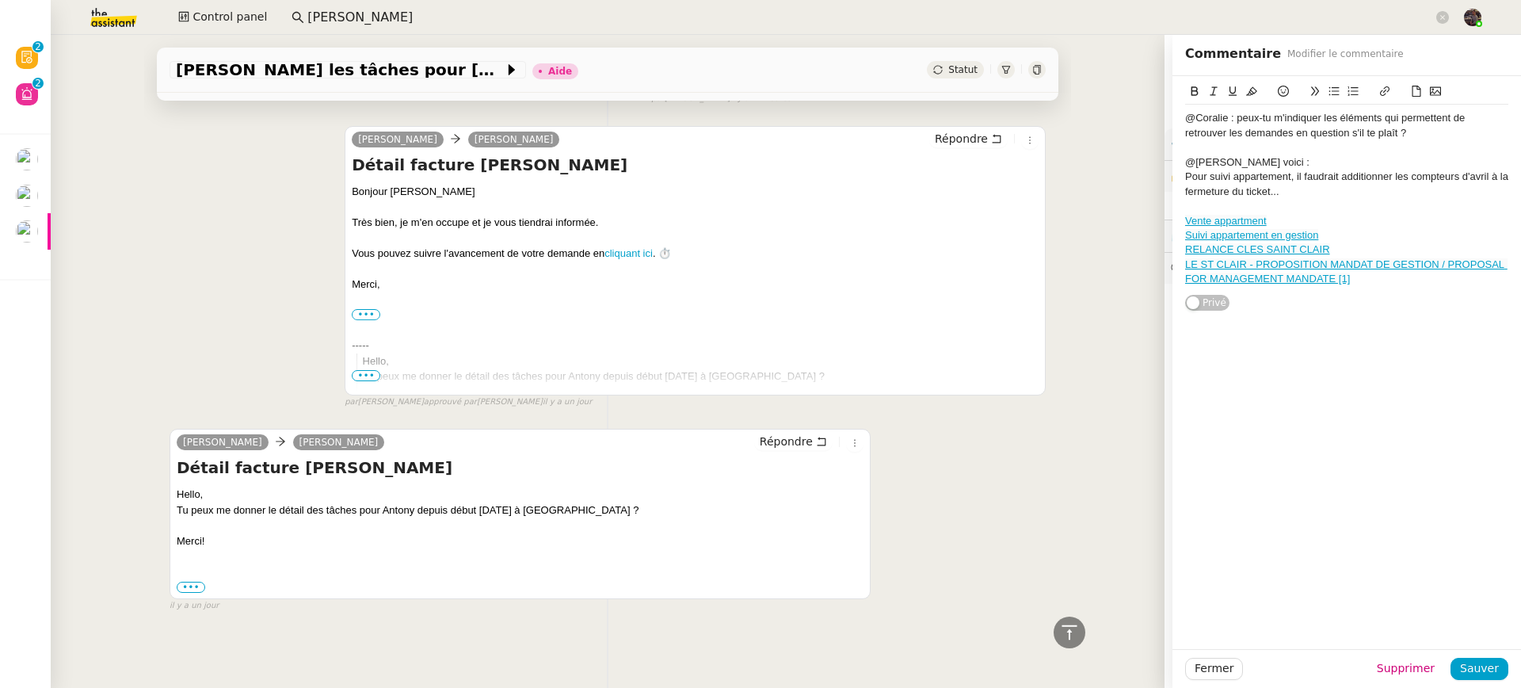
scroll to position [1074, 0]
click at [460, 580] on div "••• Isabelle Faure Tel: 06 50 50 67 73" at bounding box center [520, 587] width 687 height 16
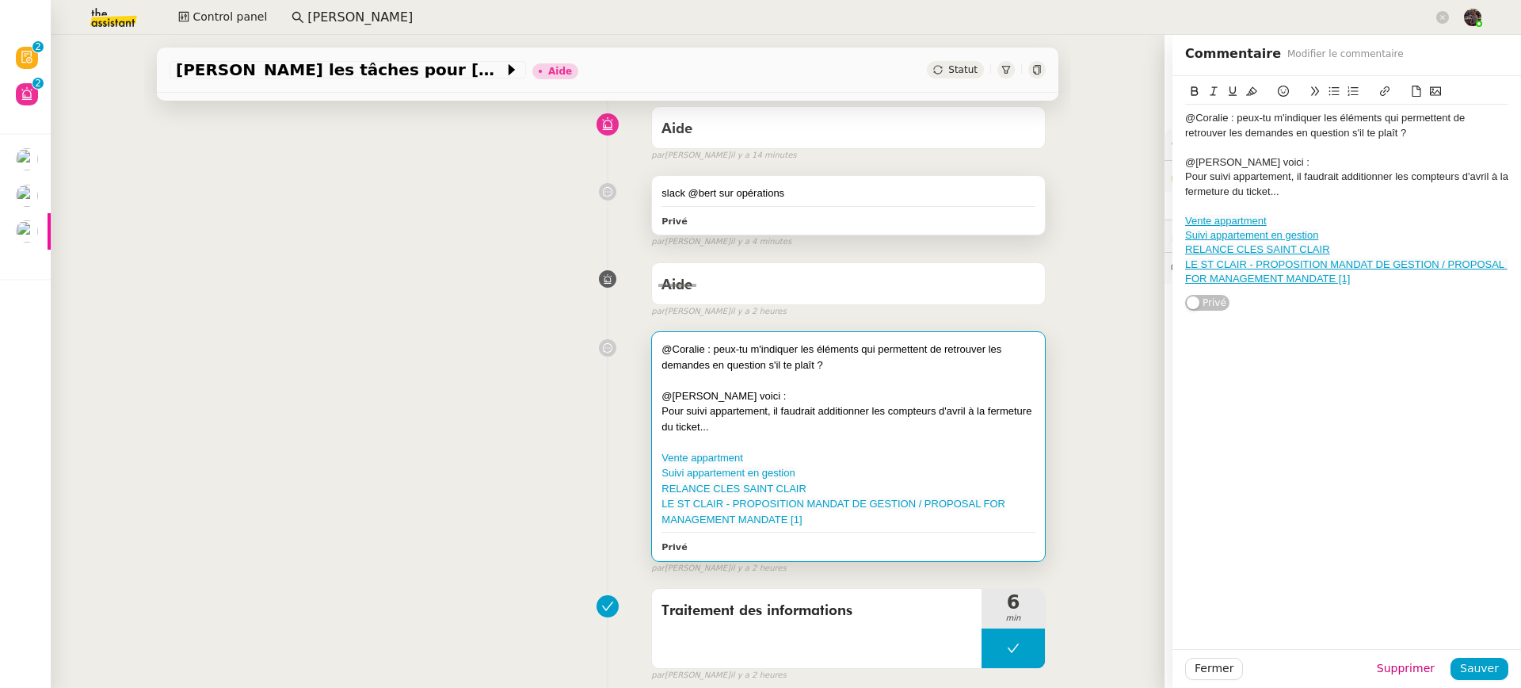
scroll to position [123, 0]
click at [769, 523] on link "﻿LE ST CLAIR - PROPOSITION MANDAT DE GESTION / PROPOSAL FOR MANAGEMENT MANDATE …" at bounding box center [834, 511] width 344 height 28
click at [707, 453] on link "Vente appartment" at bounding box center [703, 457] width 82 height 12
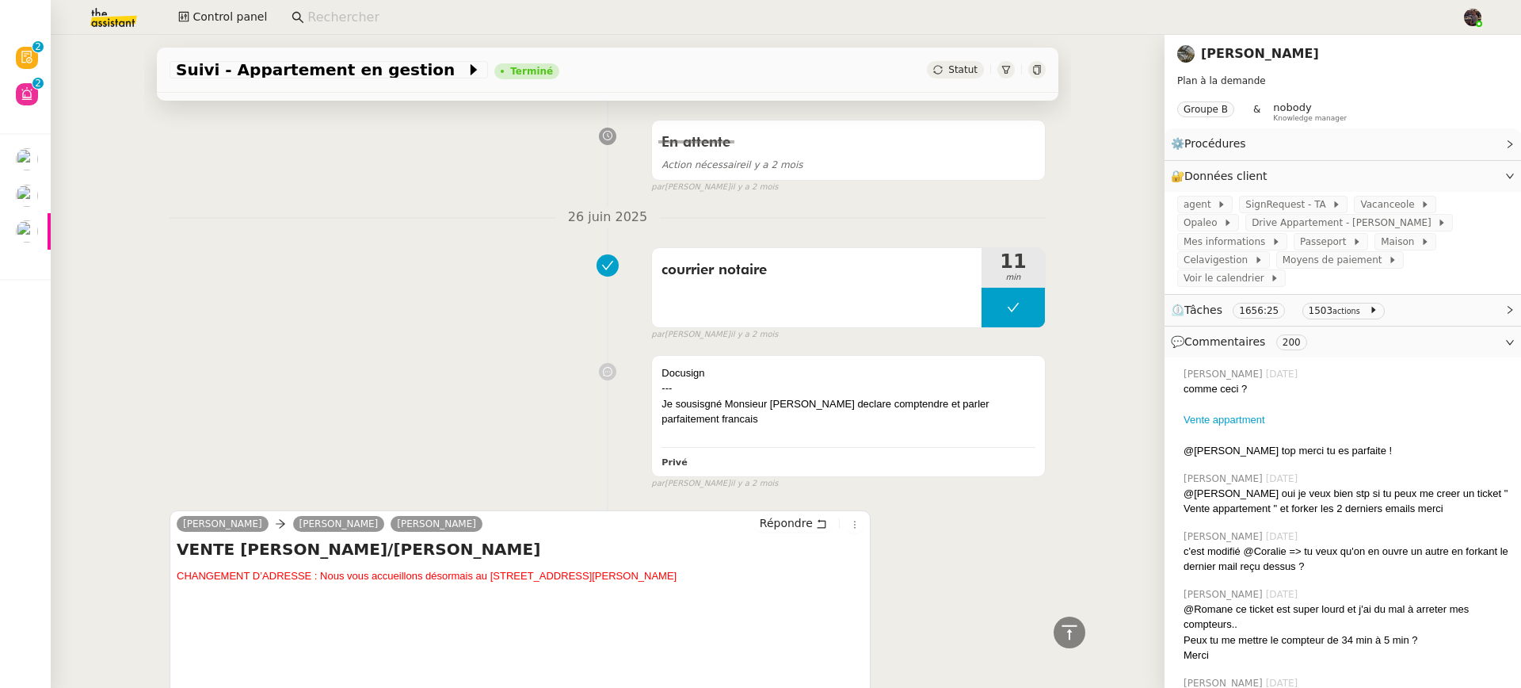
scroll to position [10086, 0]
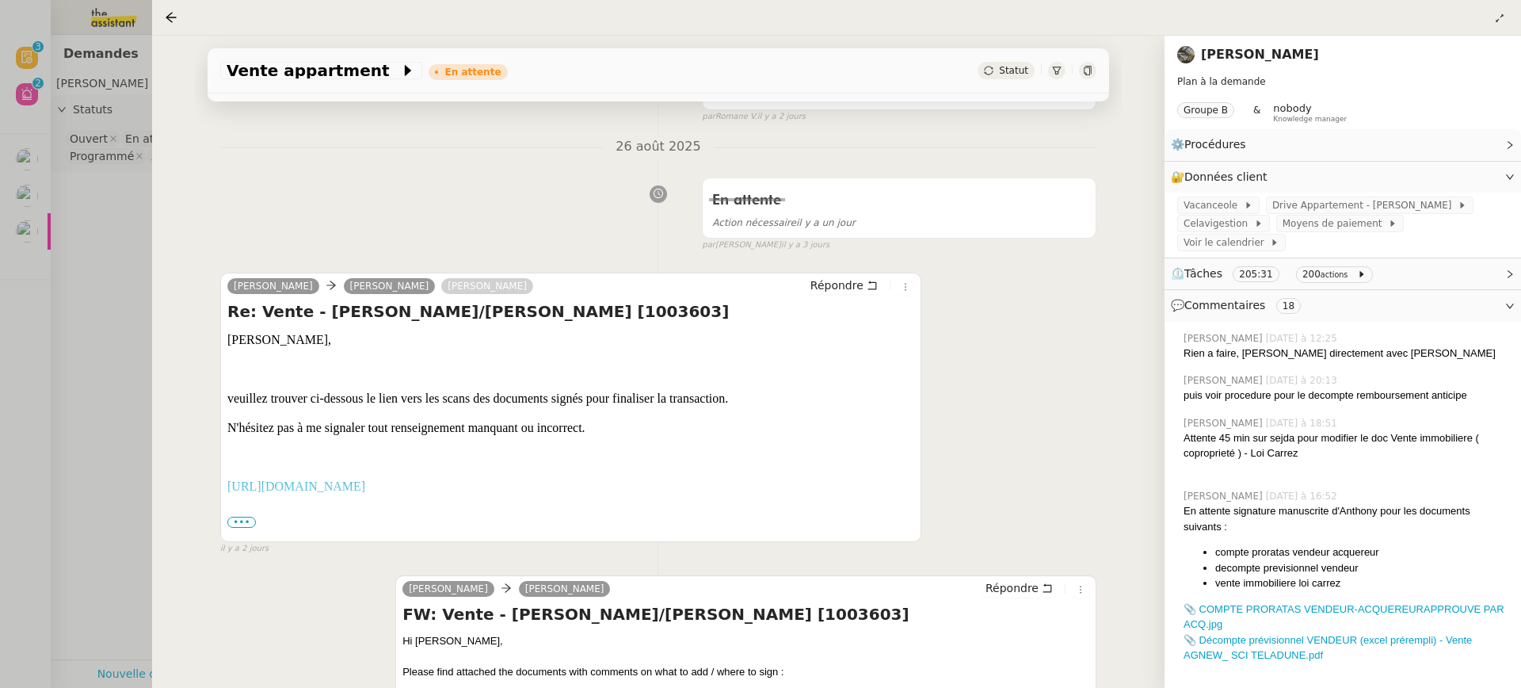
scroll to position [1861, 0]
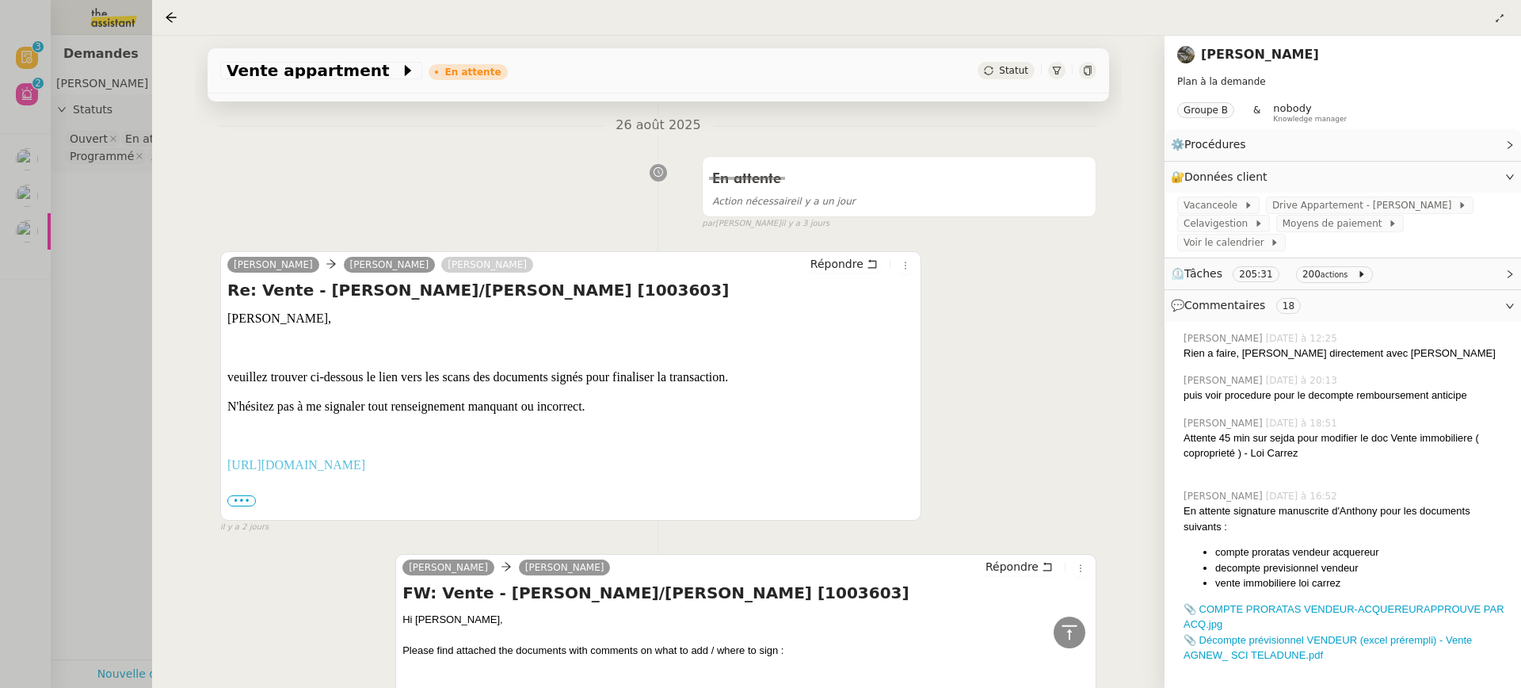
click at [221, 329] on div "Anthony Agnew Alexandre THOUIN Alfred Répondre Re: Vente - Mr Anthony AGNEW/Mme…" at bounding box center [570, 385] width 701 height 269
click at [52, 332] on div at bounding box center [760, 344] width 1521 height 688
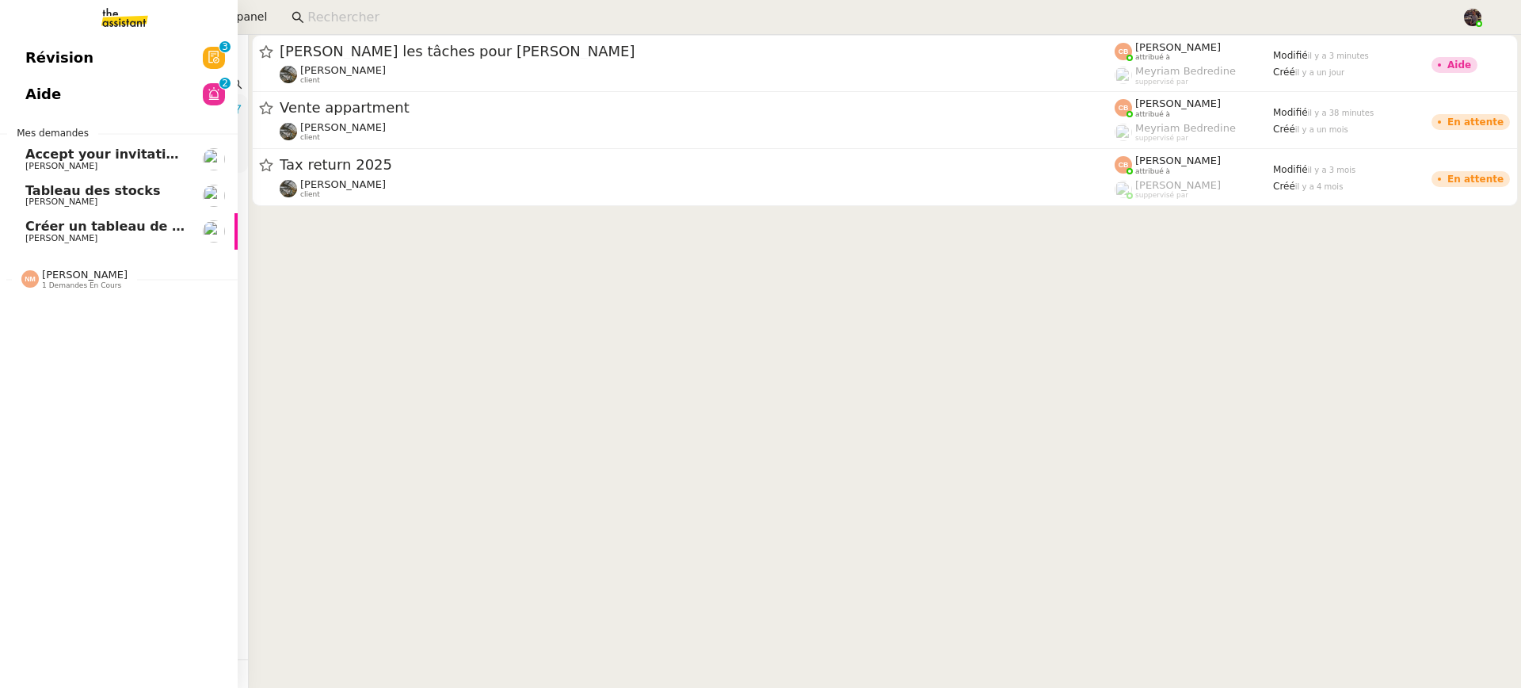
click at [22, 97] on link "Aide 0 1 2 3 4 5 6 7 8 9" at bounding box center [119, 94] width 238 height 36
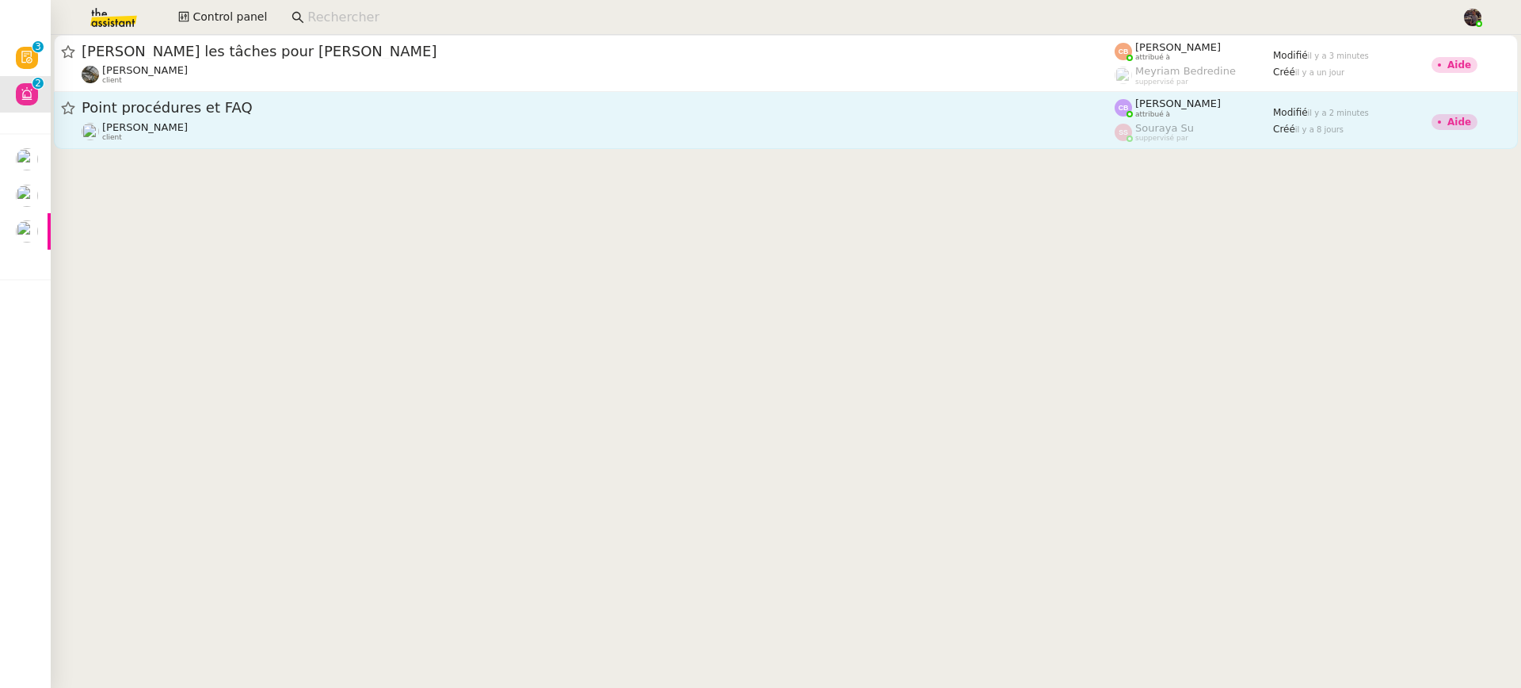
click at [601, 114] on span "Point procédures et FAQ" at bounding box center [598, 108] width 1033 height 14
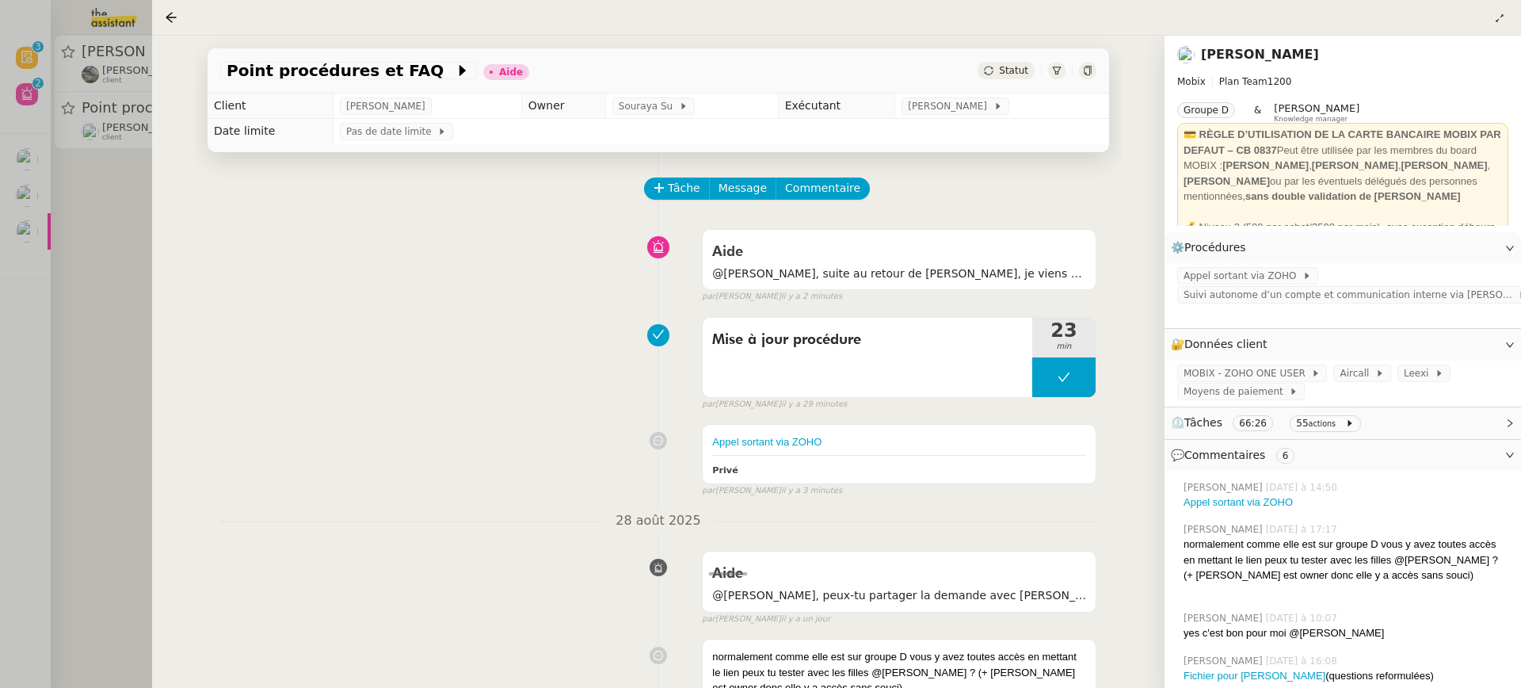
click at [32, 232] on div at bounding box center [760, 344] width 1521 height 688
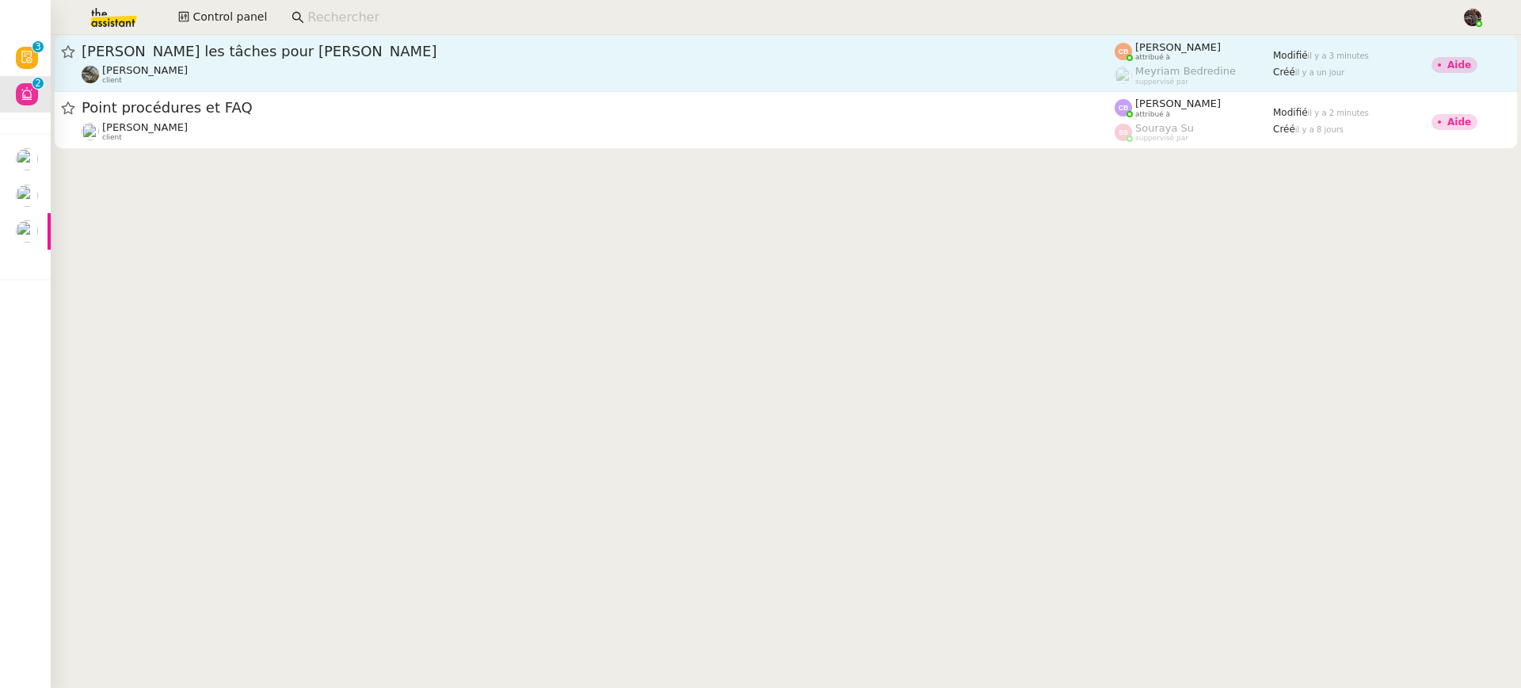
click at [206, 49] on span "[PERSON_NAME] les tâches pour [PERSON_NAME]" at bounding box center [598, 51] width 1033 height 14
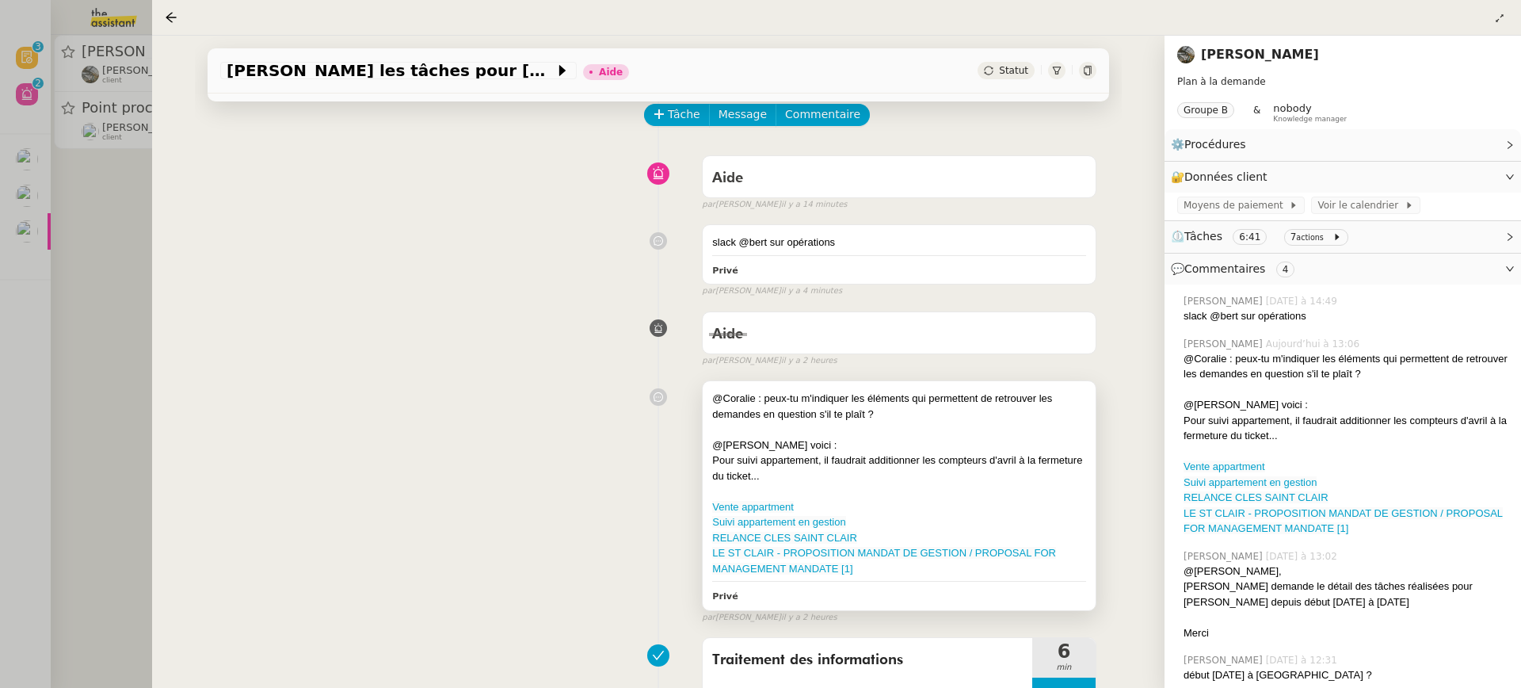
scroll to position [86, 0]
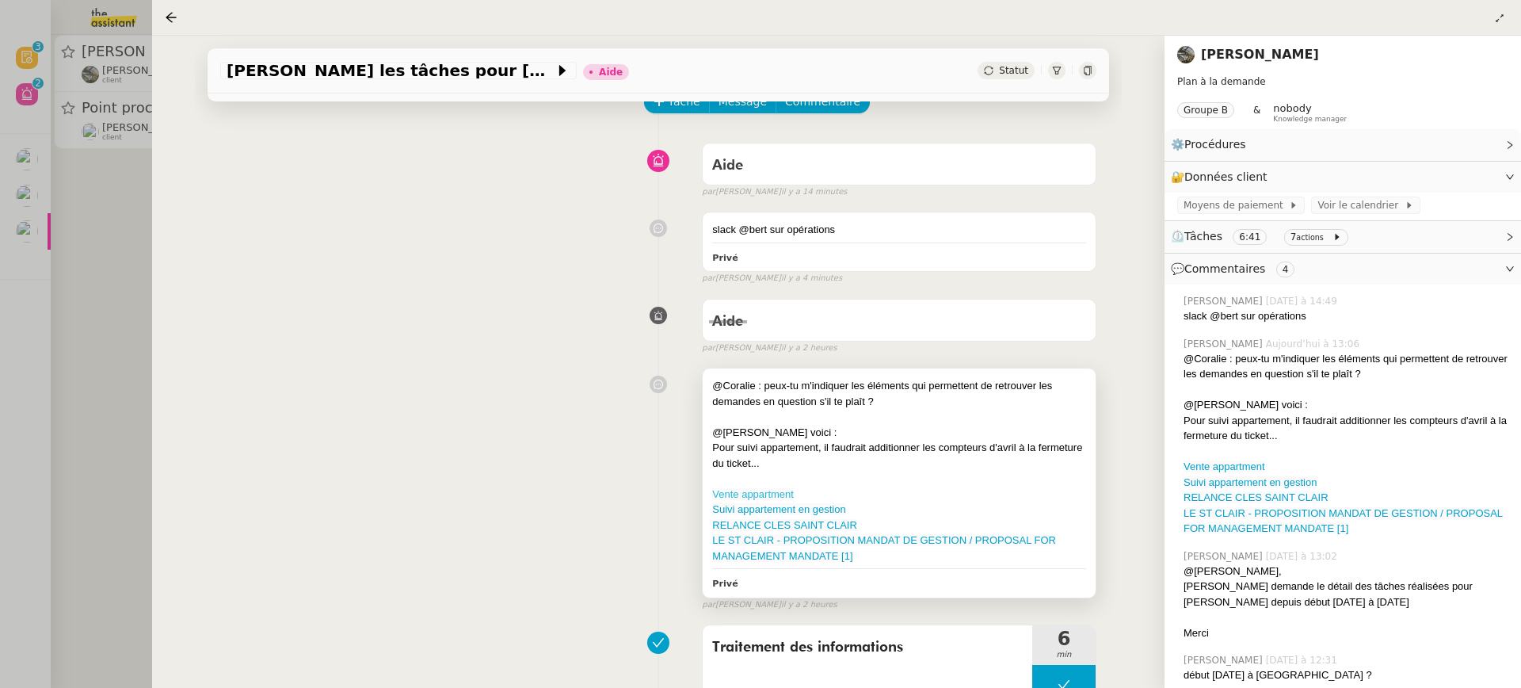
click at [738, 498] on link "Vente appartment" at bounding box center [753, 494] width 82 height 12
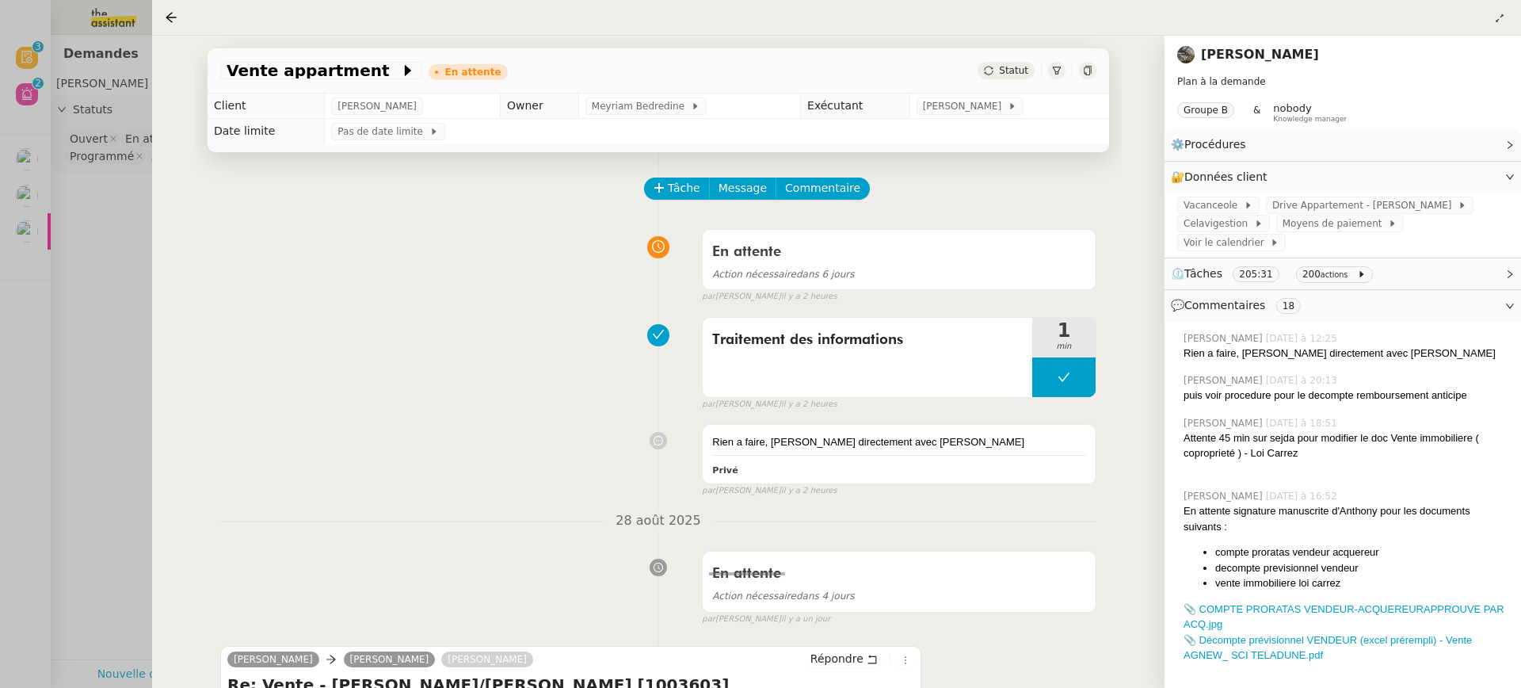
click at [67, 334] on div at bounding box center [760, 344] width 1521 height 688
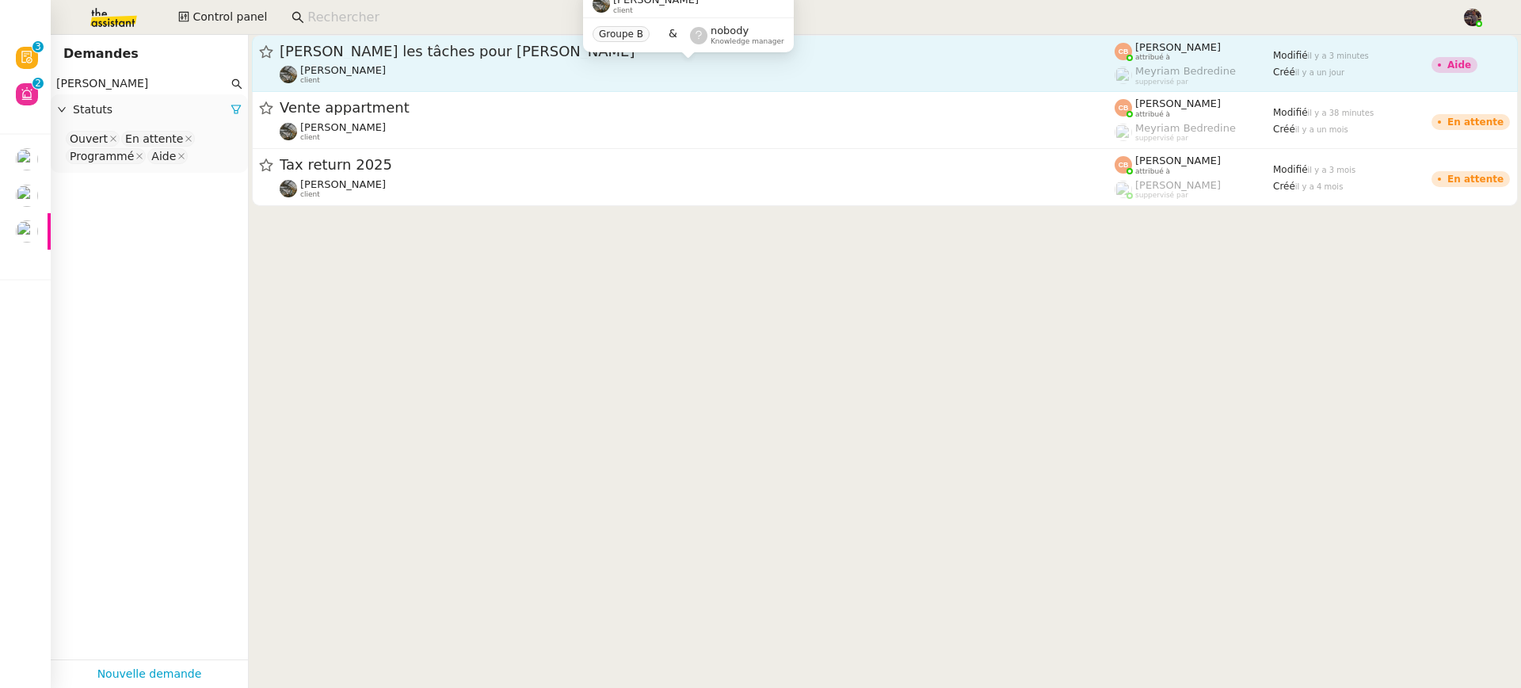
click at [474, 66] on div "Isabelle Faure client" at bounding box center [697, 74] width 835 height 21
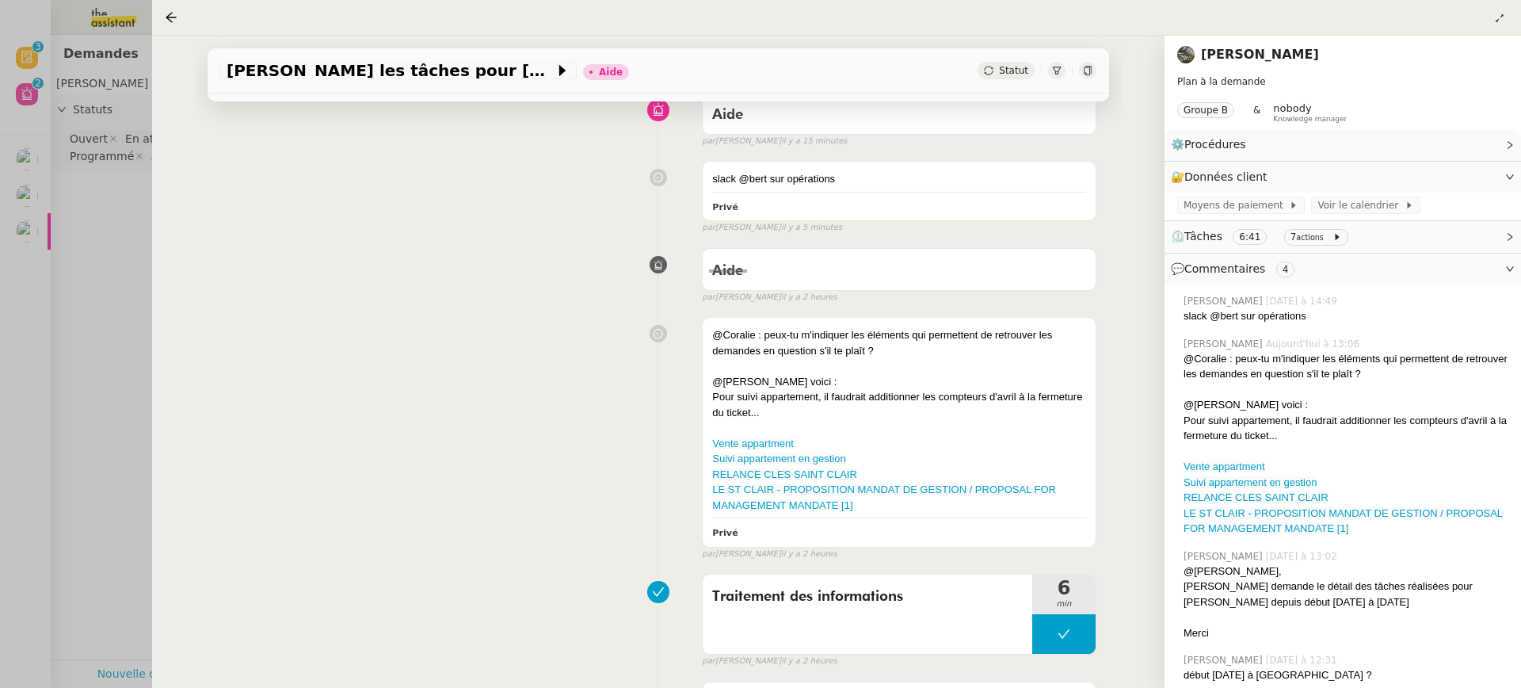
scroll to position [901, 0]
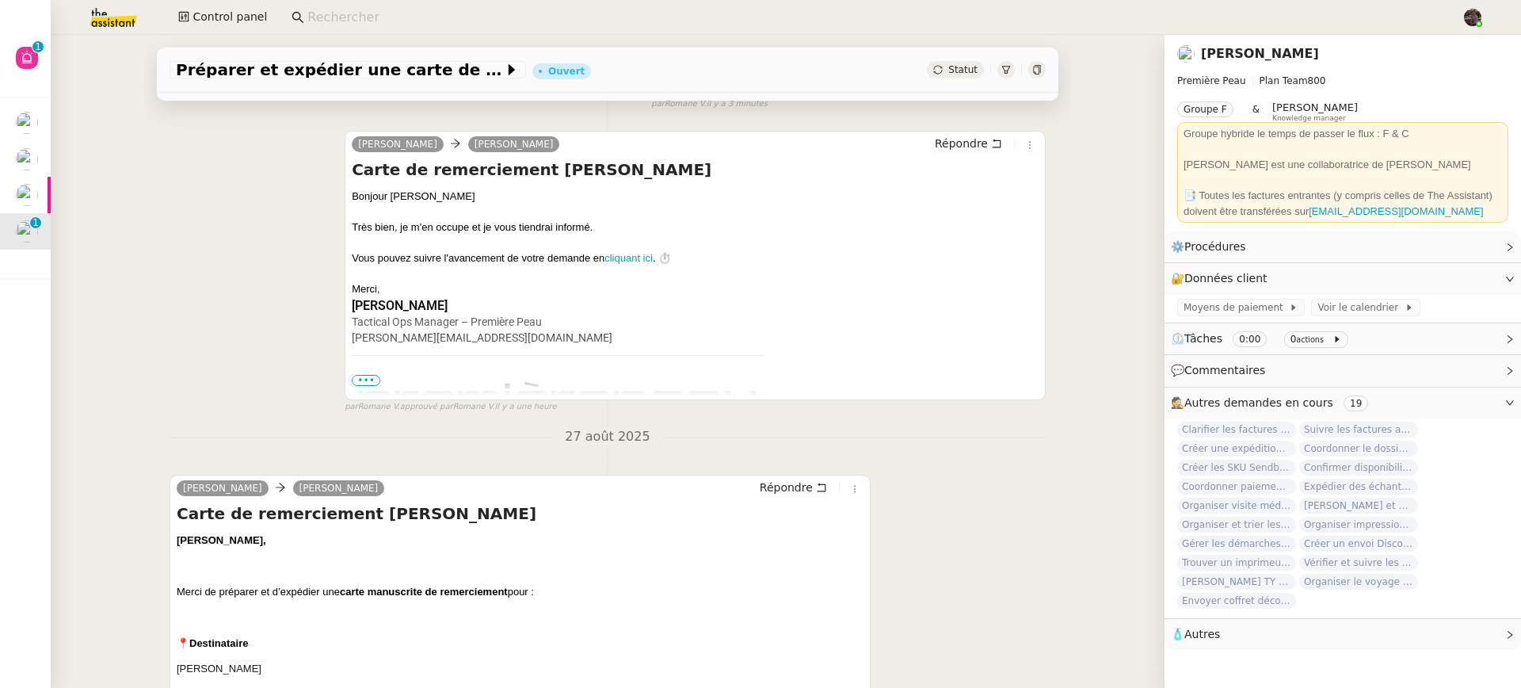
scroll to position [540, 0]
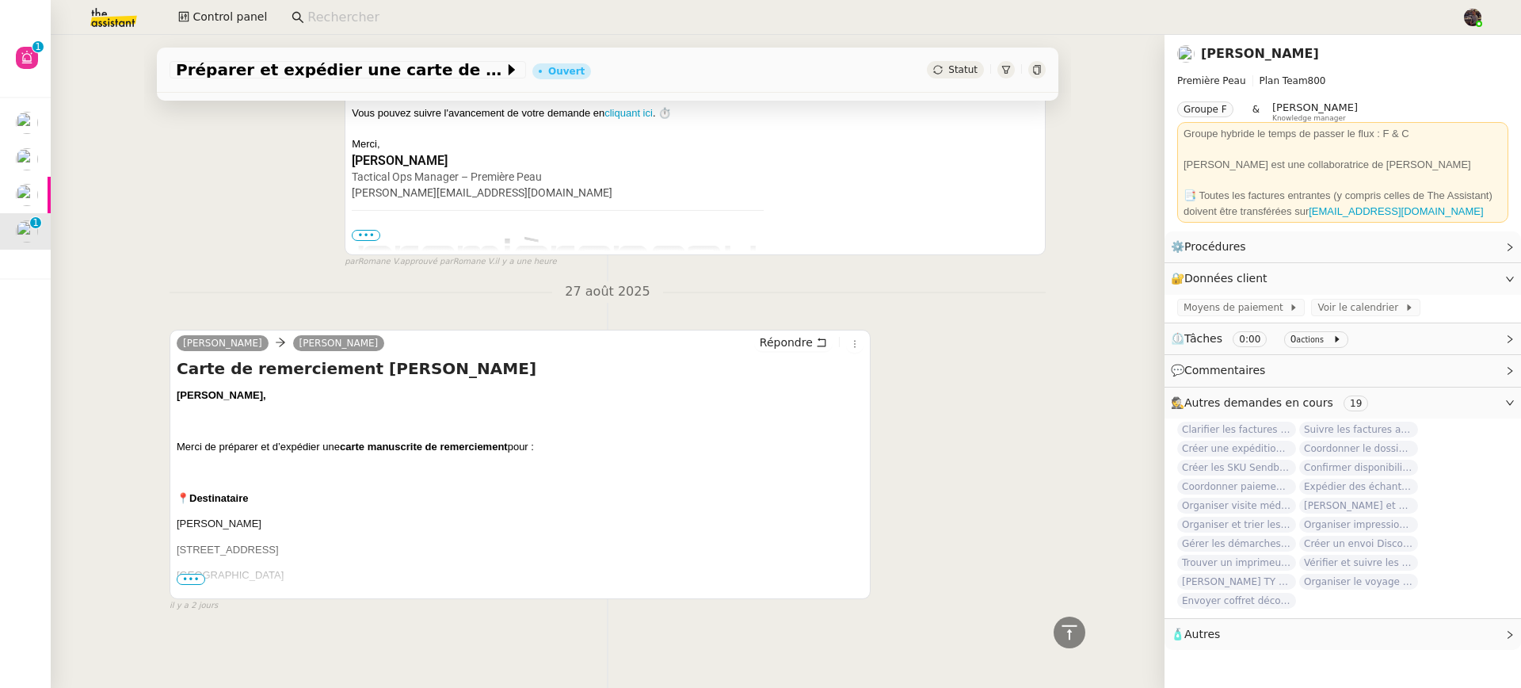
click at [196, 574] on span "•••" at bounding box center [191, 579] width 29 height 11
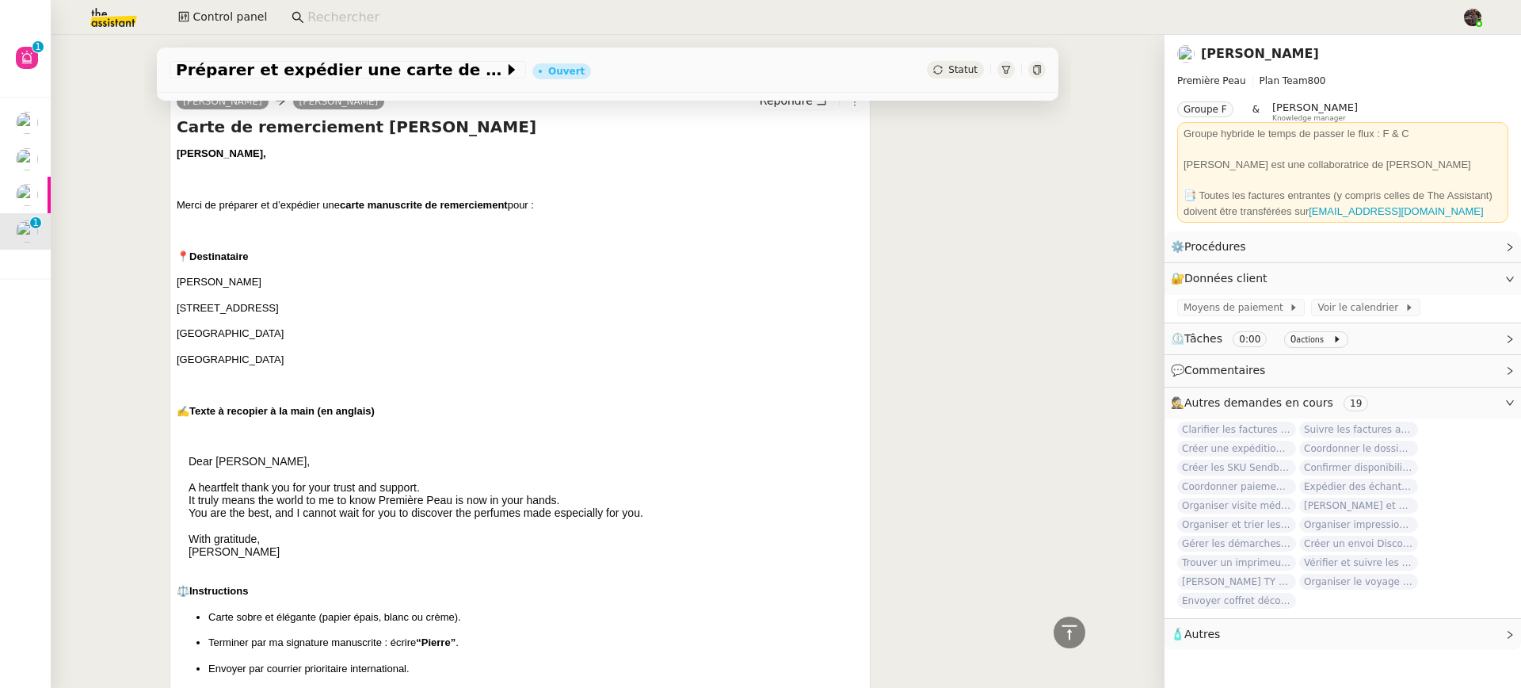
scroll to position [1002, 0]
